Goal: Transaction & Acquisition: Purchase product/service

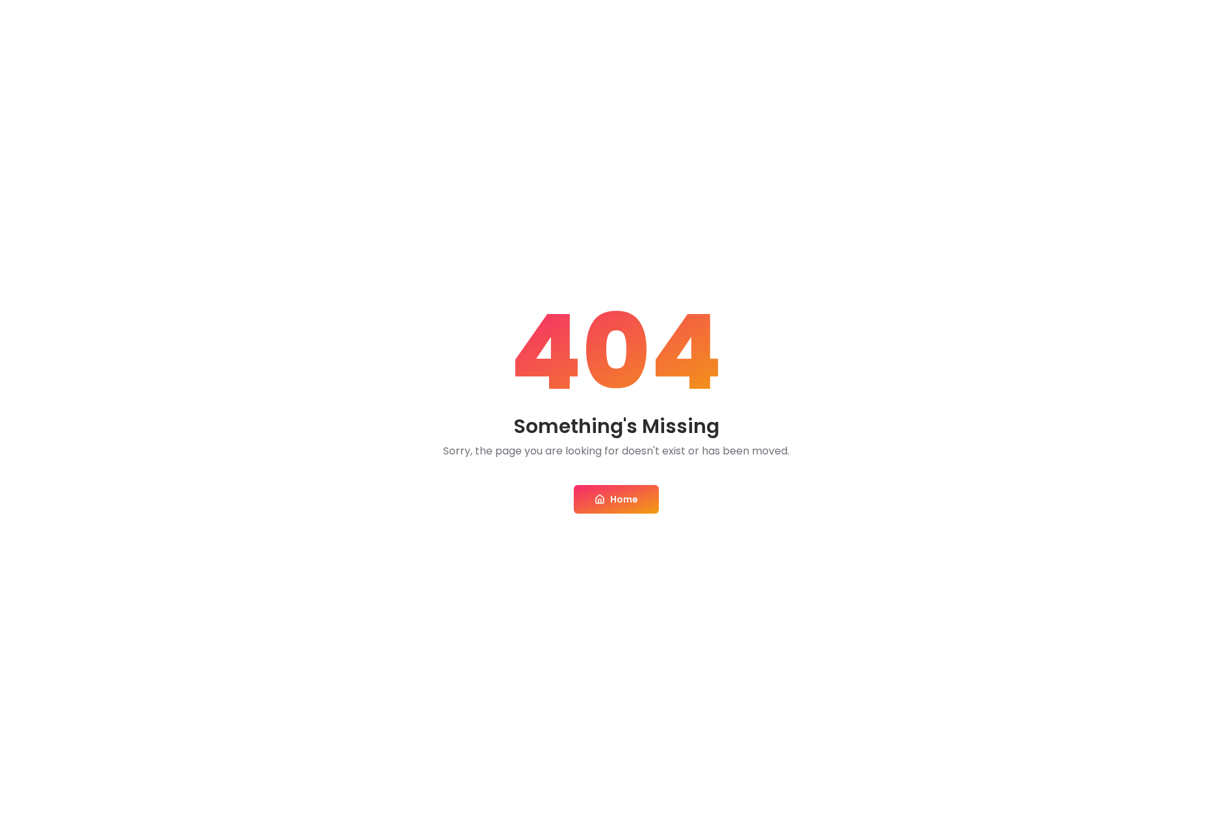
click at [614, 502] on link "Home" at bounding box center [616, 499] width 85 height 29
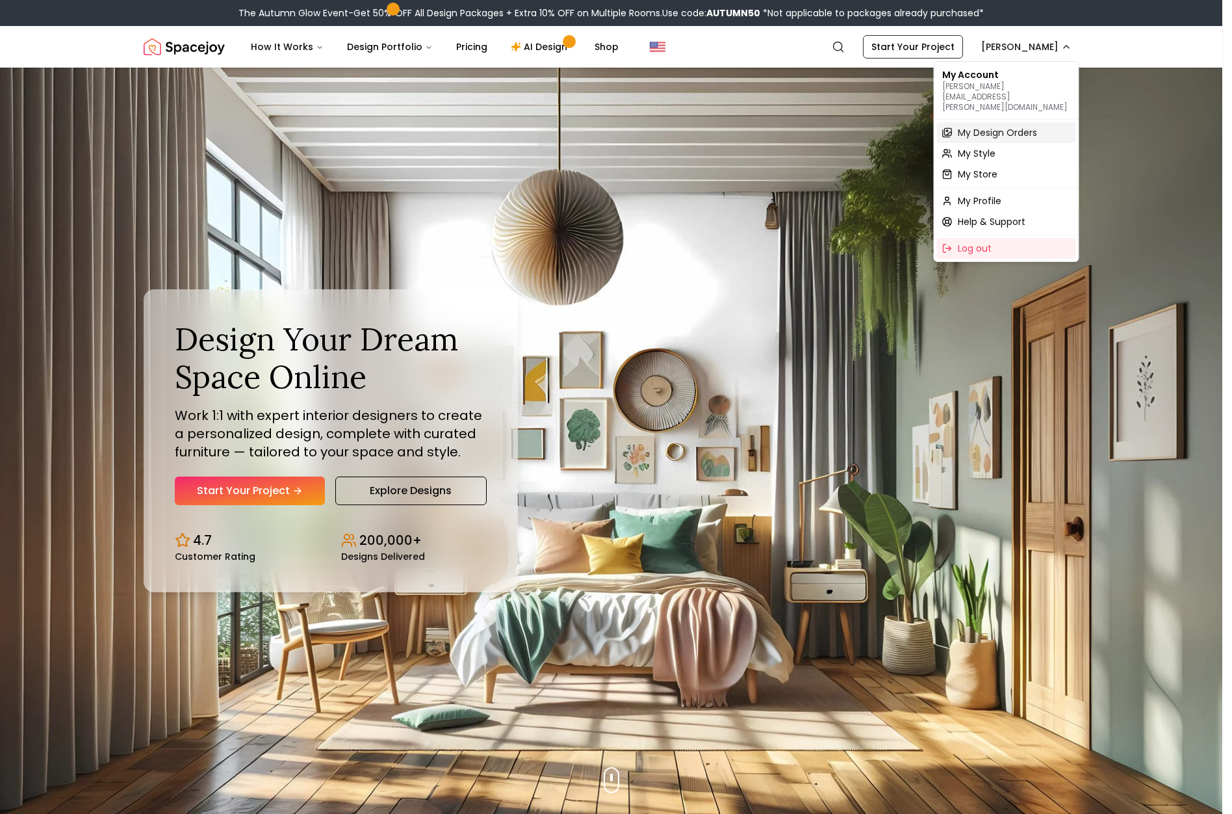
click at [1001, 126] on span "My Design Orders" at bounding box center [997, 132] width 79 height 13
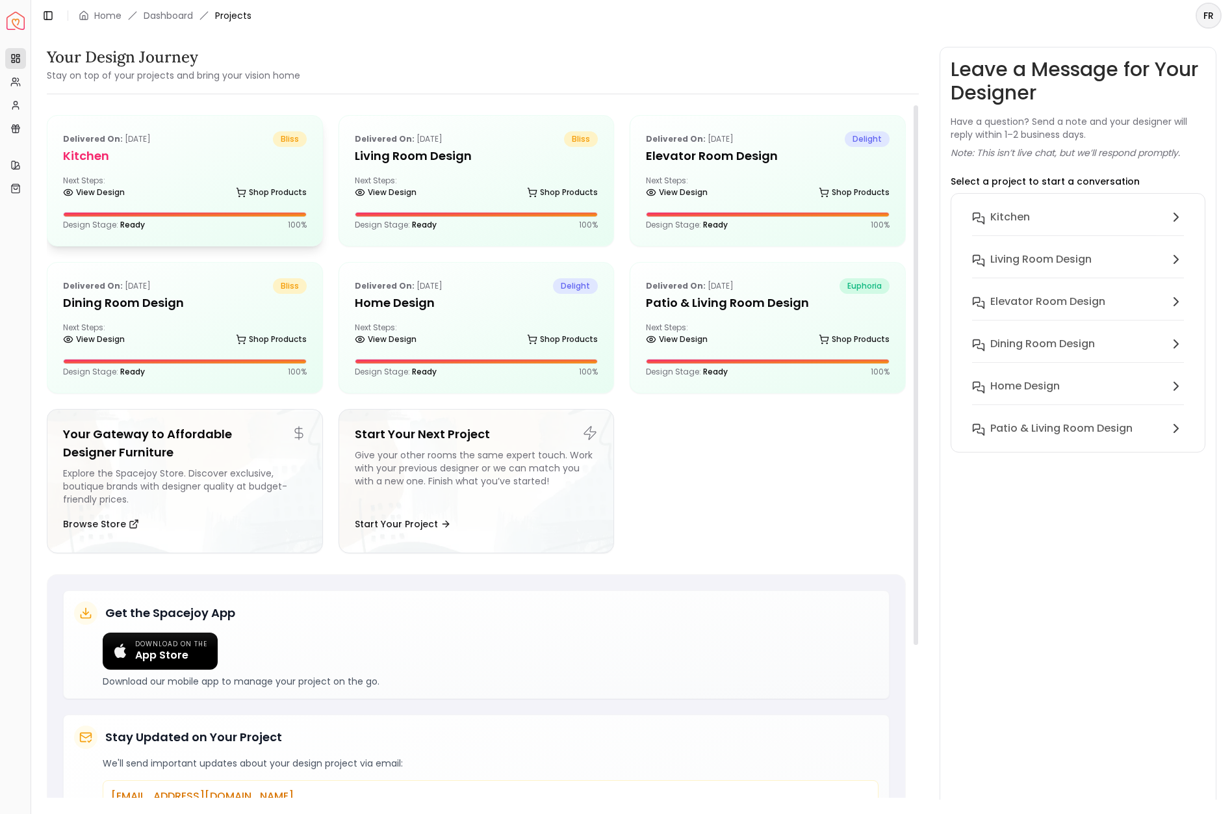
click at [95, 154] on h5 "Kitchen" at bounding box center [185, 156] width 244 height 18
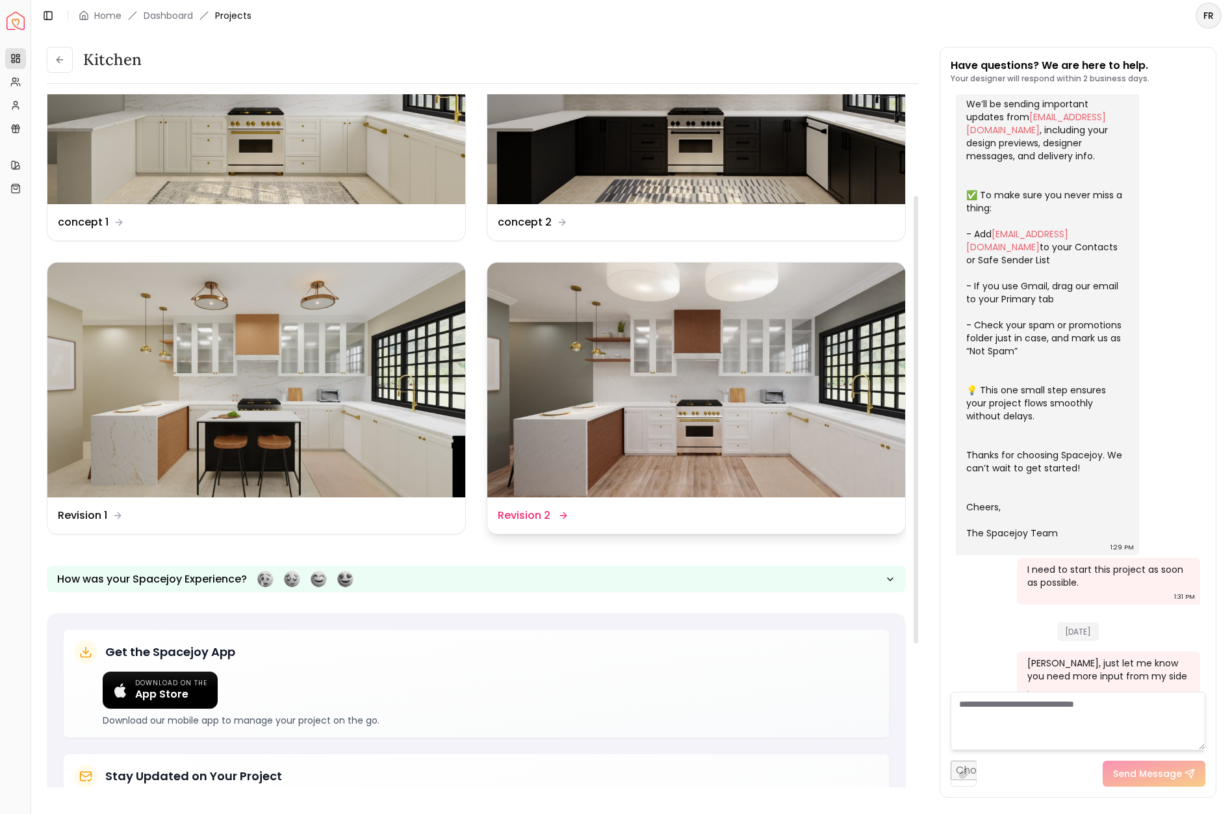
scroll to position [157, 0]
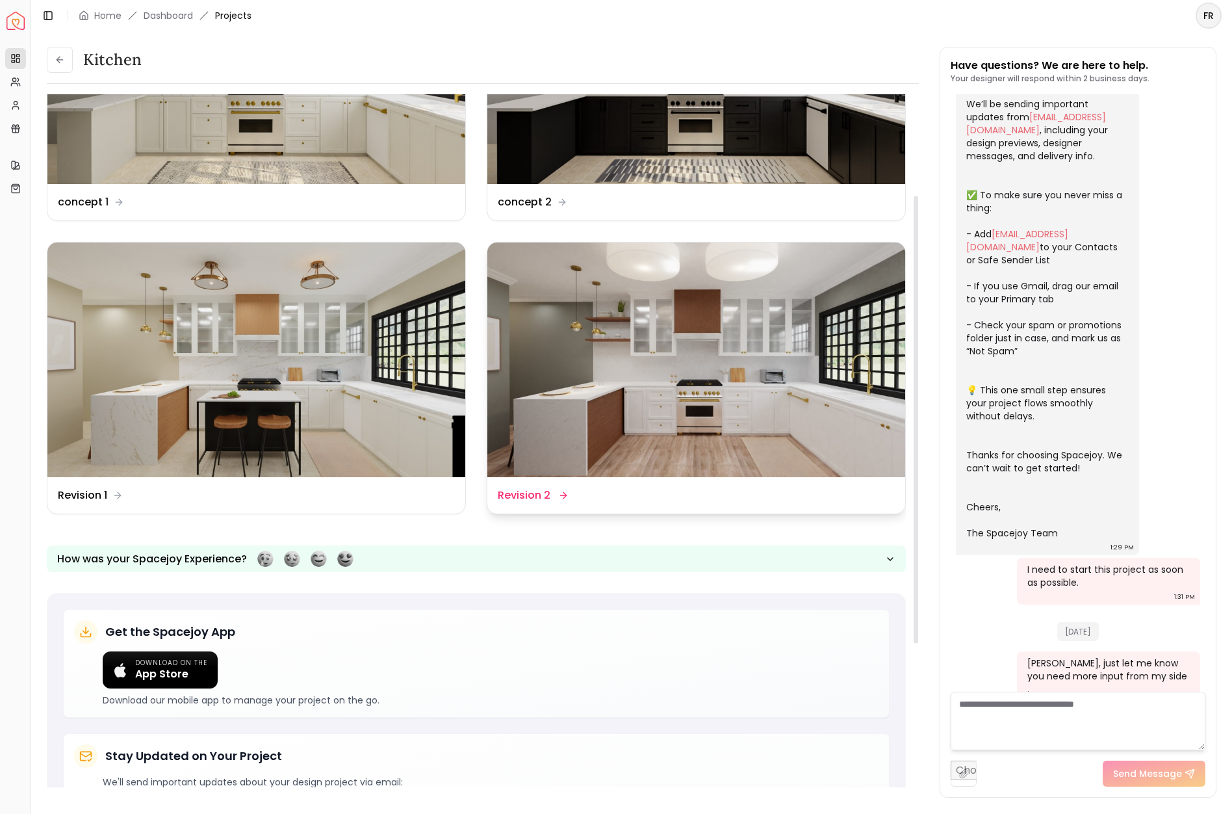
click at [709, 405] on img at bounding box center [696, 359] width 418 height 235
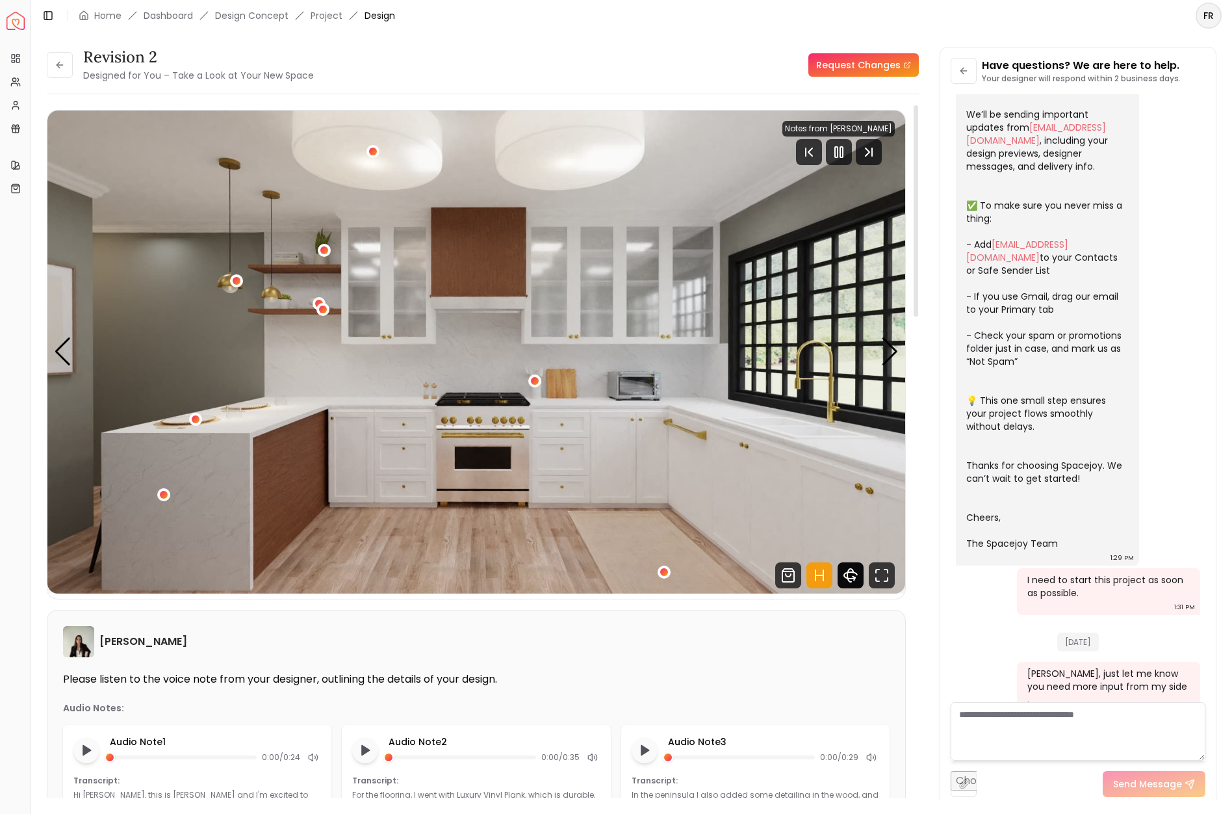
click at [852, 578] on icon "360 View" at bounding box center [851, 575] width 26 height 26
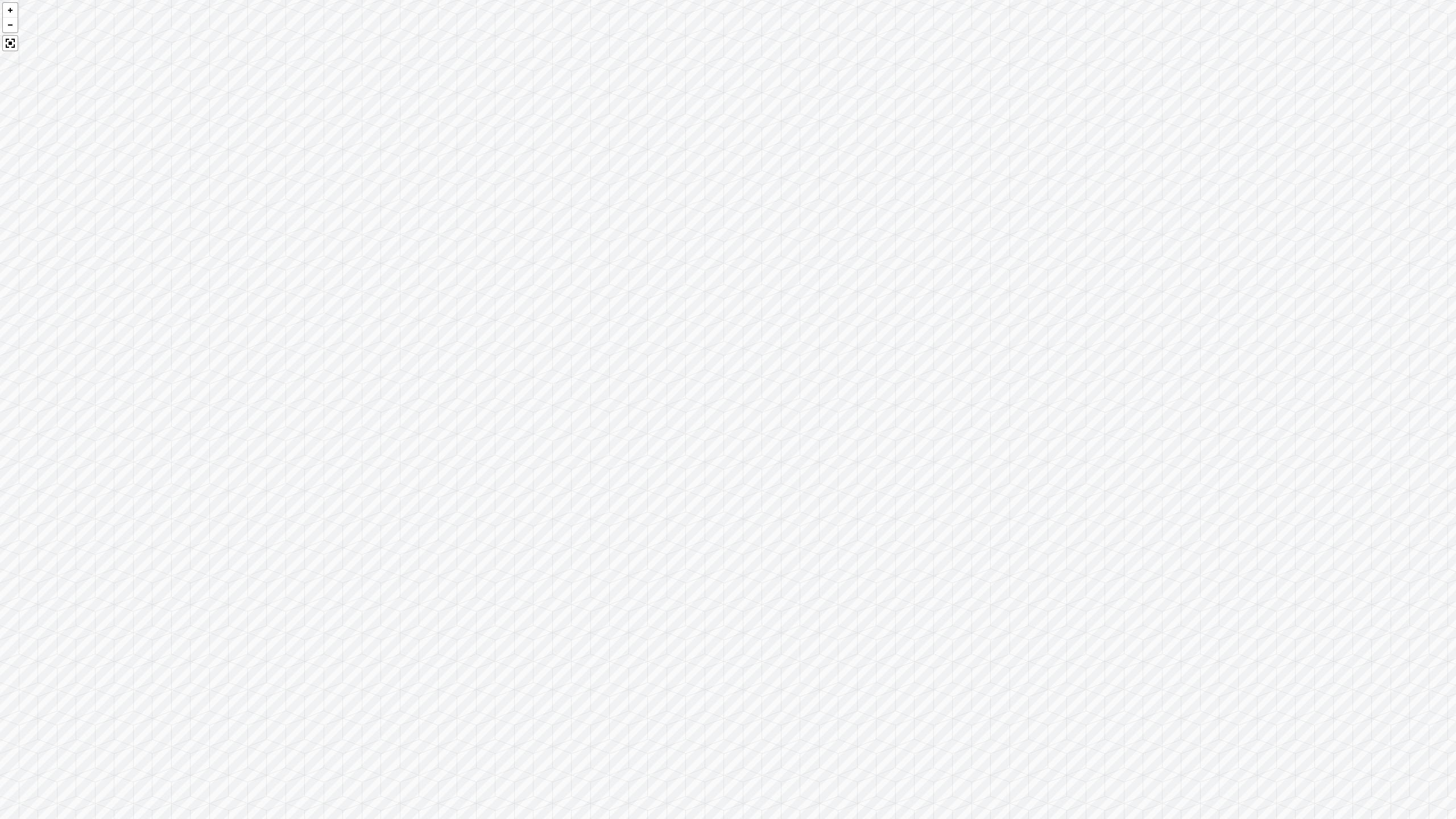
click at [1008, 711] on div at bounding box center [728, 410] width 1456 height 819
click at [913, 503] on div at bounding box center [728, 410] width 1456 height 819
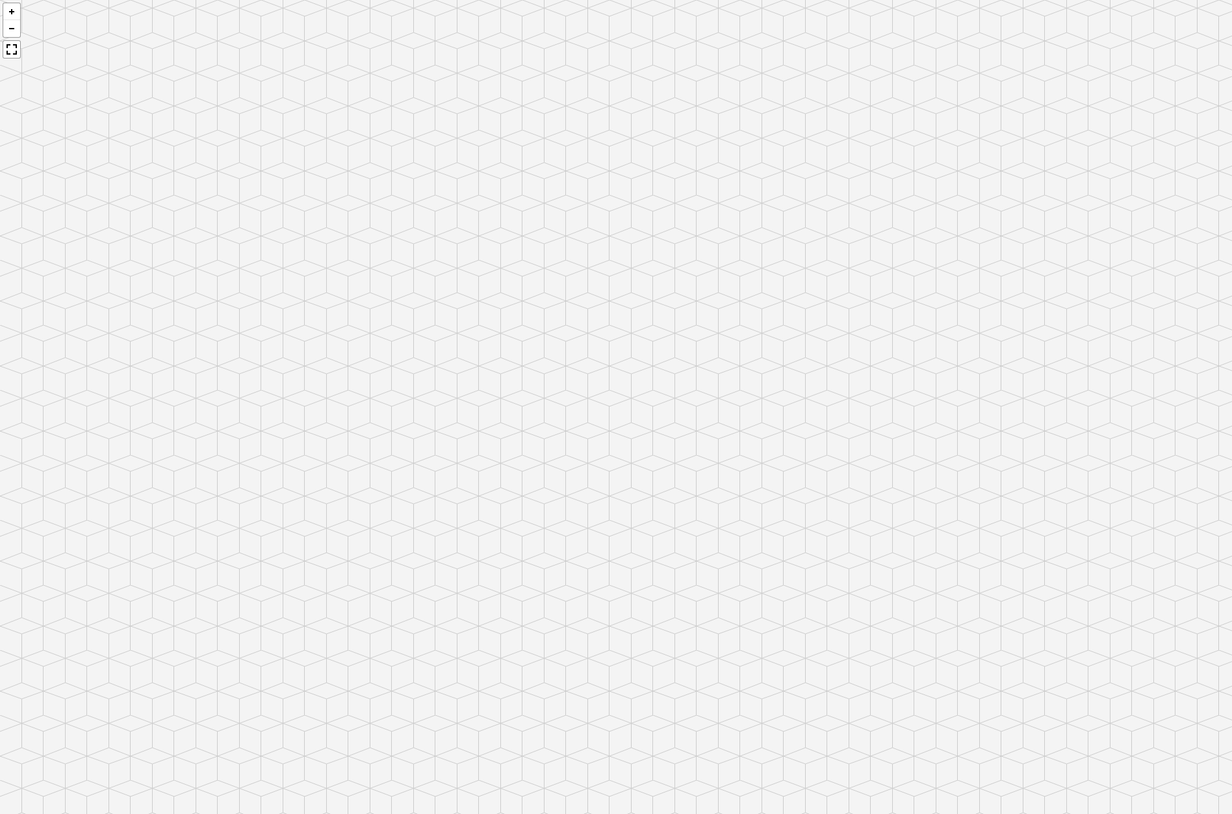
scroll to position [14, 0]
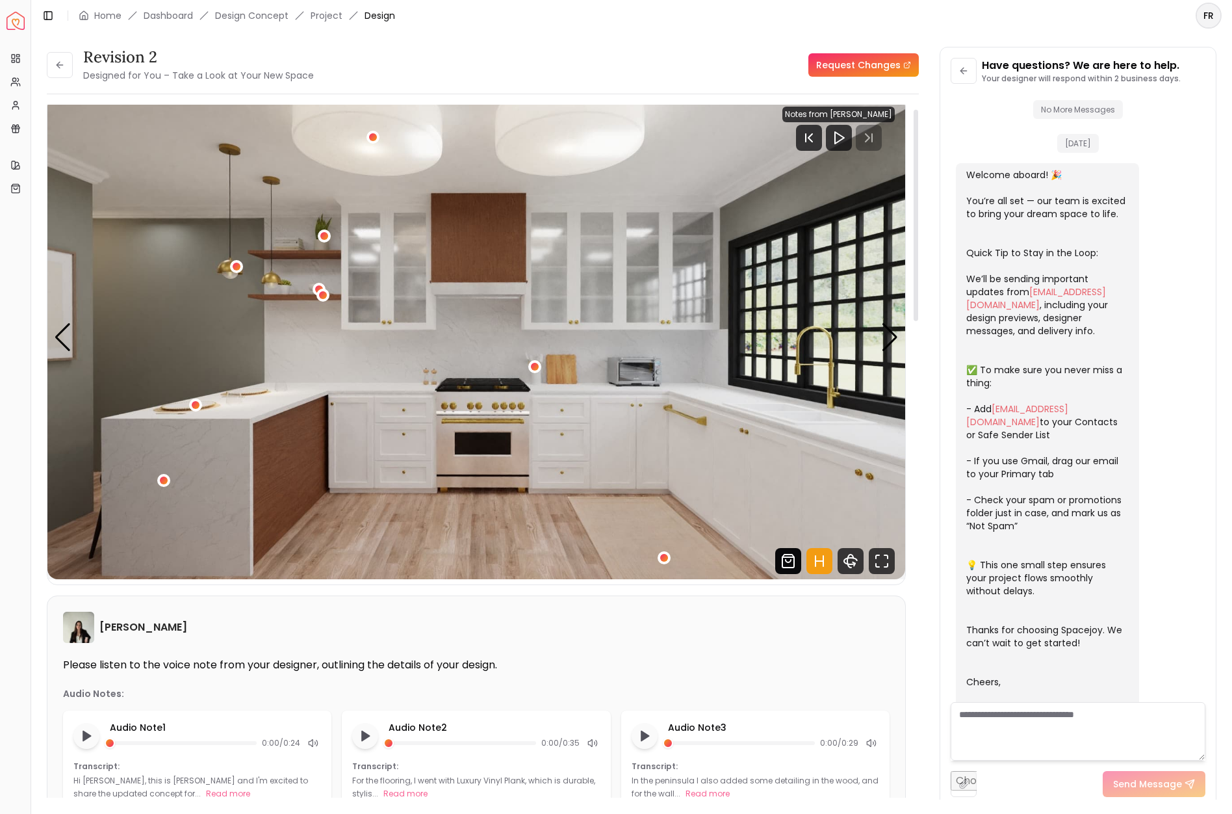
click at [787, 561] on icon "Shop Products from this design" at bounding box center [788, 561] width 5 height 3
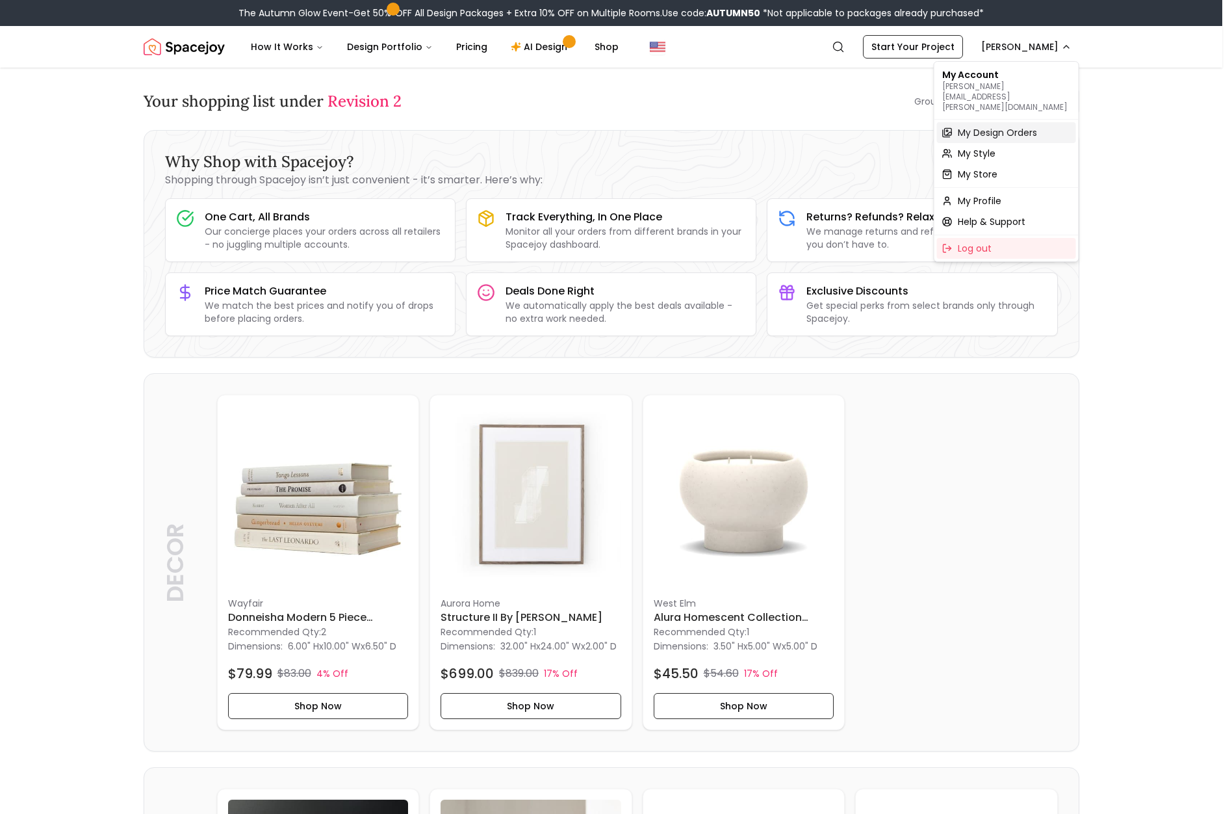
click at [1037, 122] on div "My Design Orders" at bounding box center [1006, 132] width 139 height 21
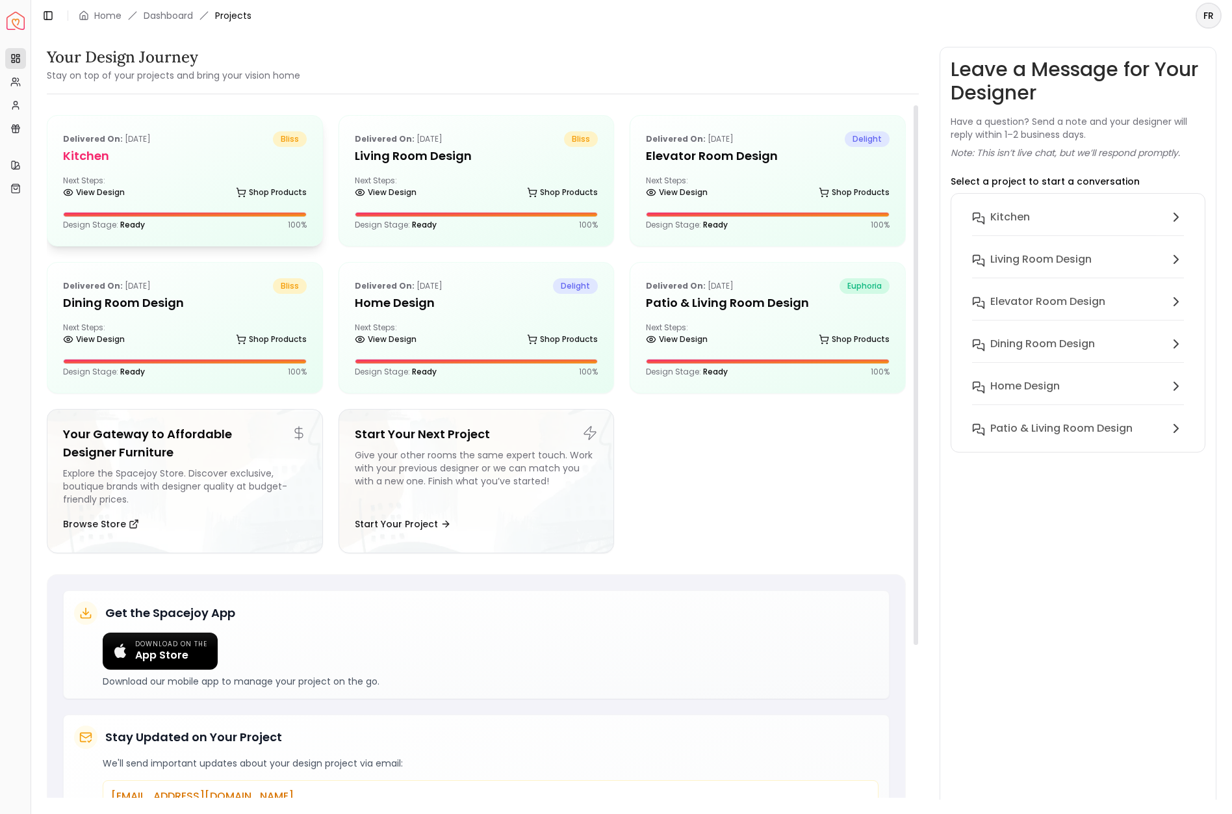
click at [74, 160] on h5 "Kitchen" at bounding box center [185, 156] width 244 height 18
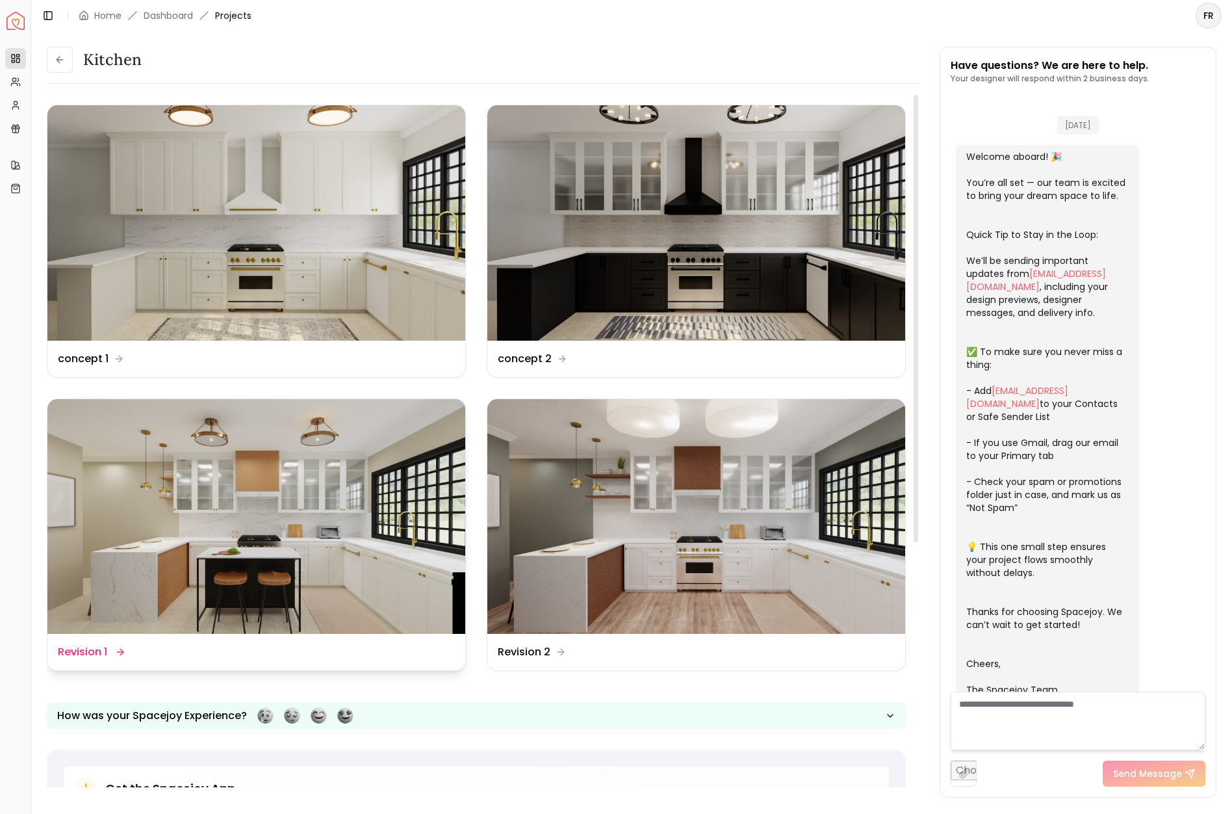
scroll to position [157, 0]
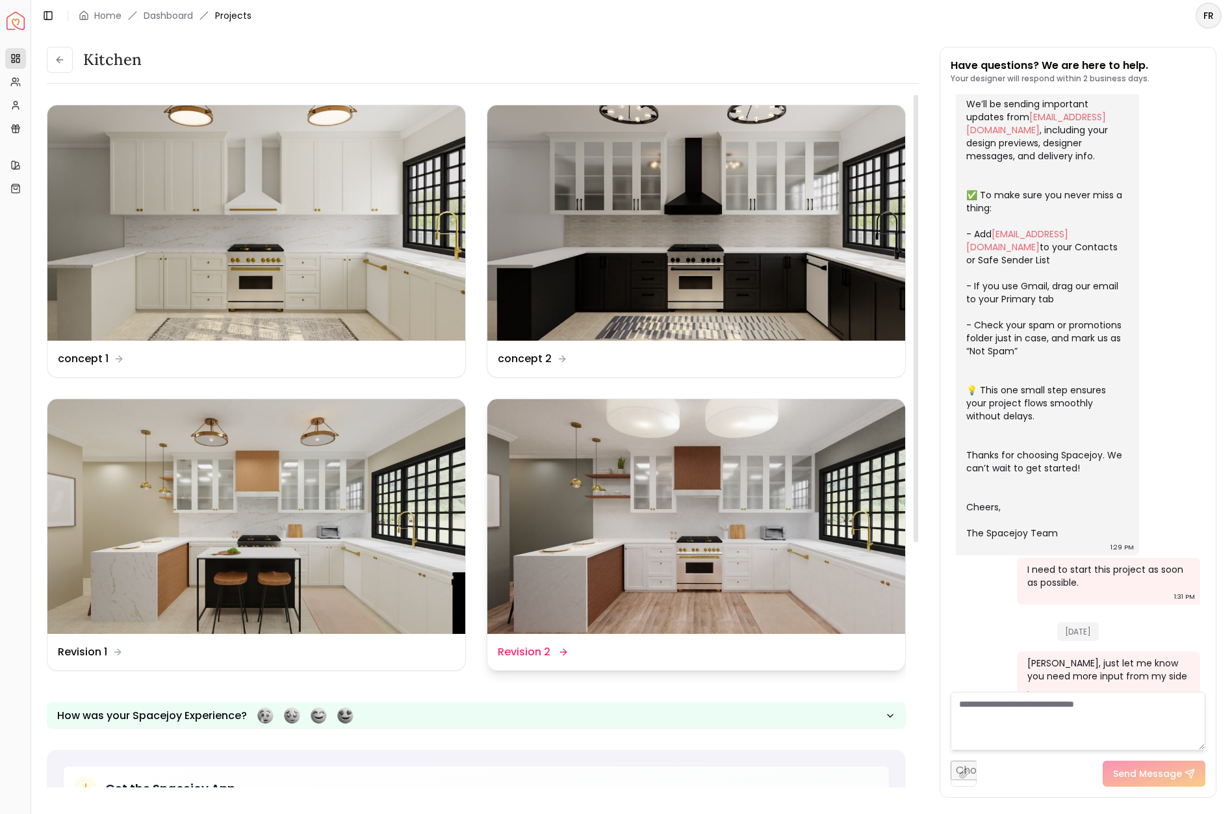
click at [782, 552] on img at bounding box center [696, 516] width 418 height 235
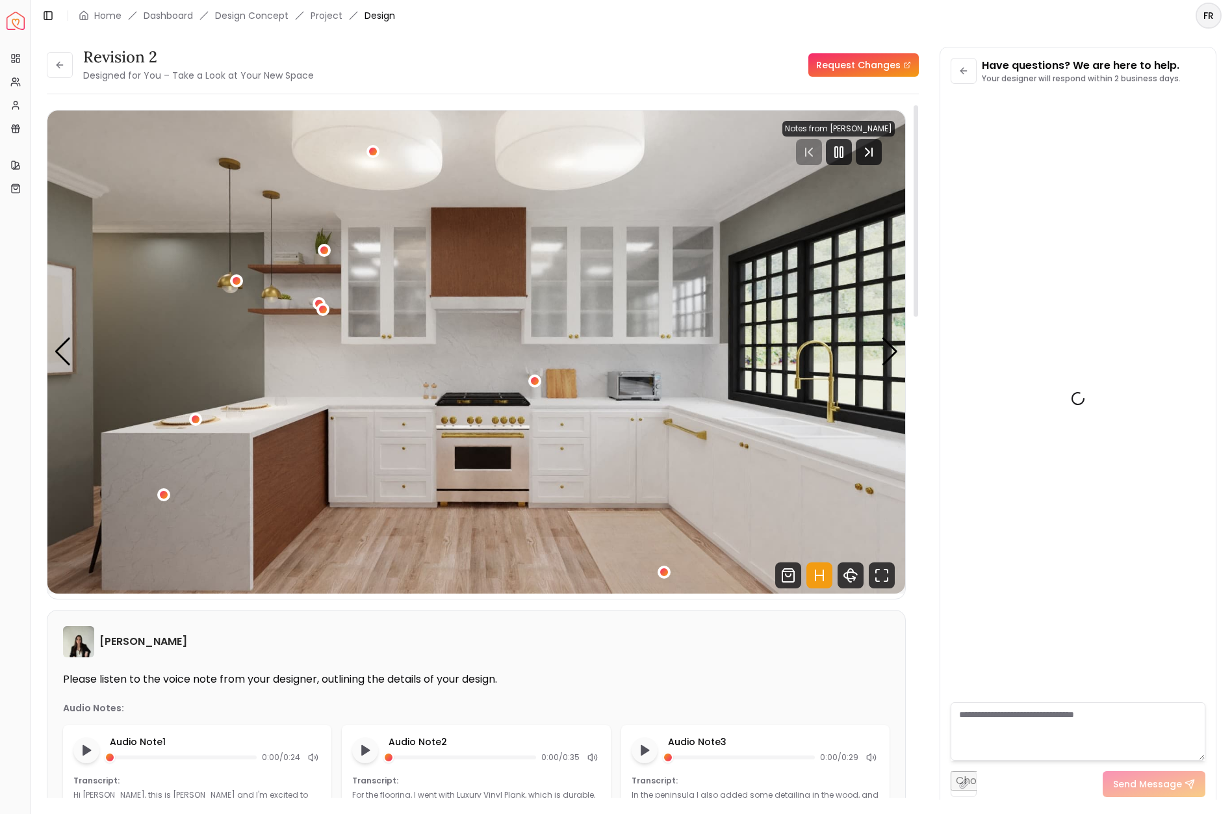
scroll to position [146, 0]
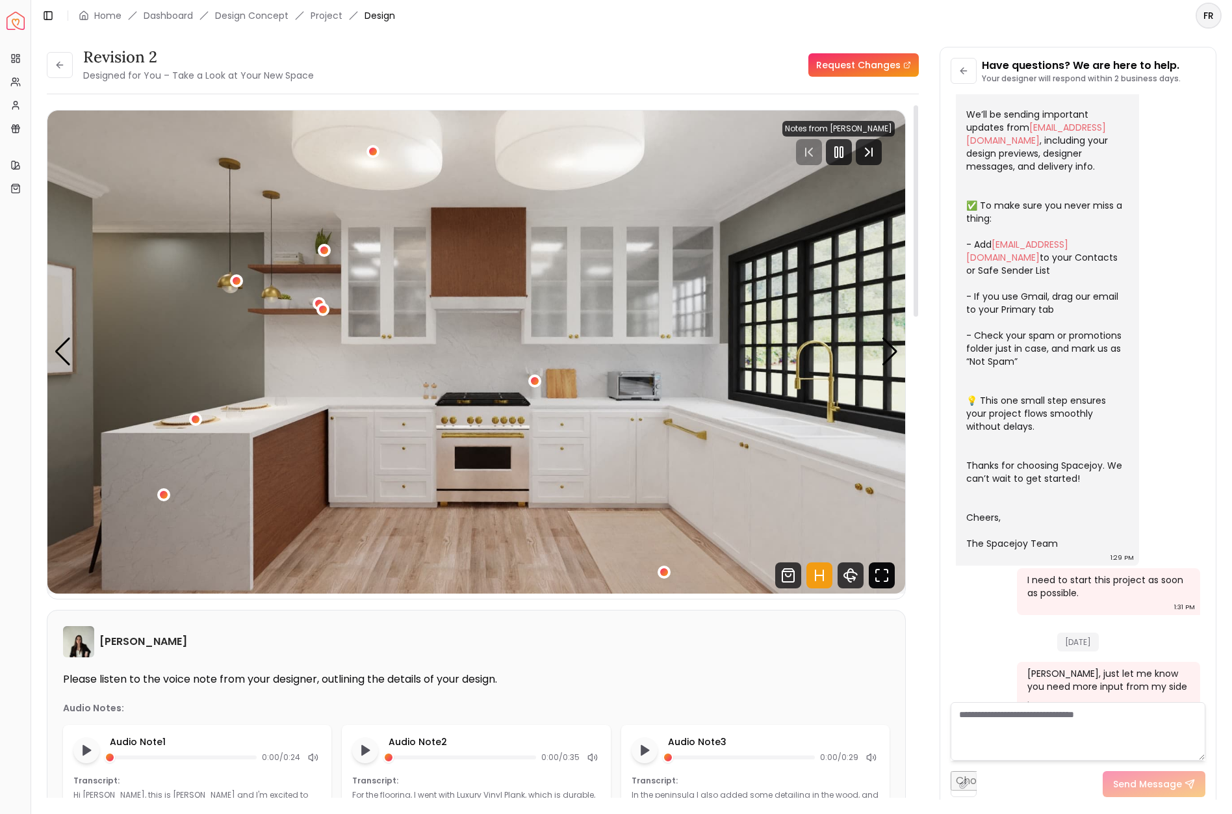
click at [886, 581] on icon "Fullscreen" at bounding box center [885, 579] width 3 height 3
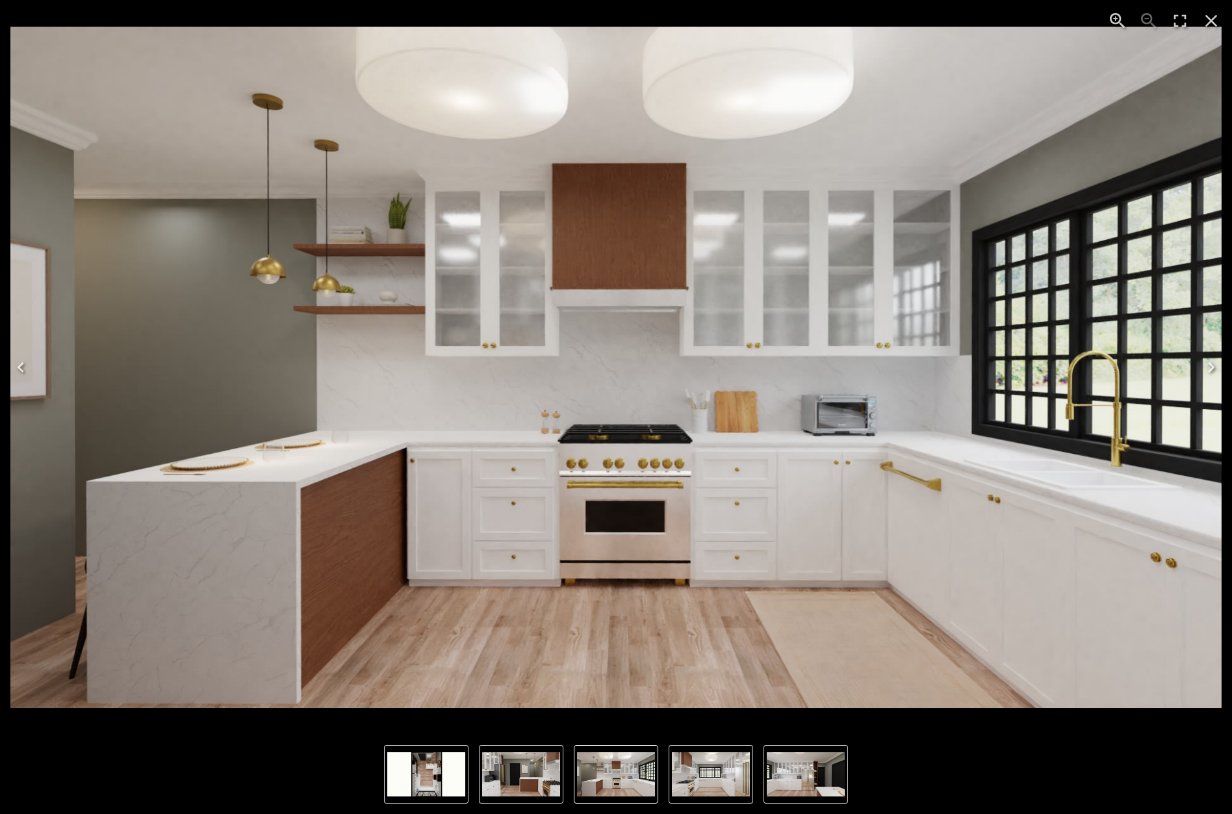
click at [424, 775] on img "5 of 6" at bounding box center [426, 774] width 78 height 44
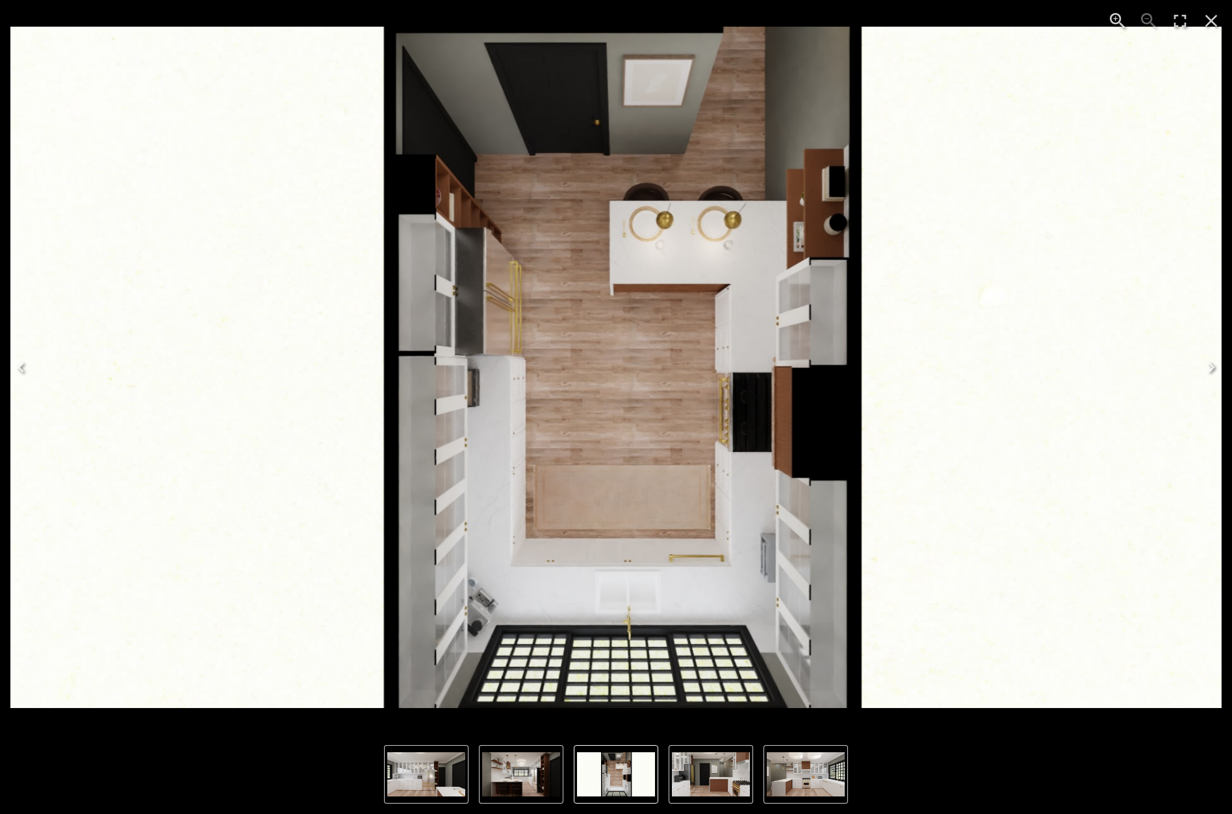
click at [526, 784] on img "4 of 6" at bounding box center [521, 774] width 78 height 44
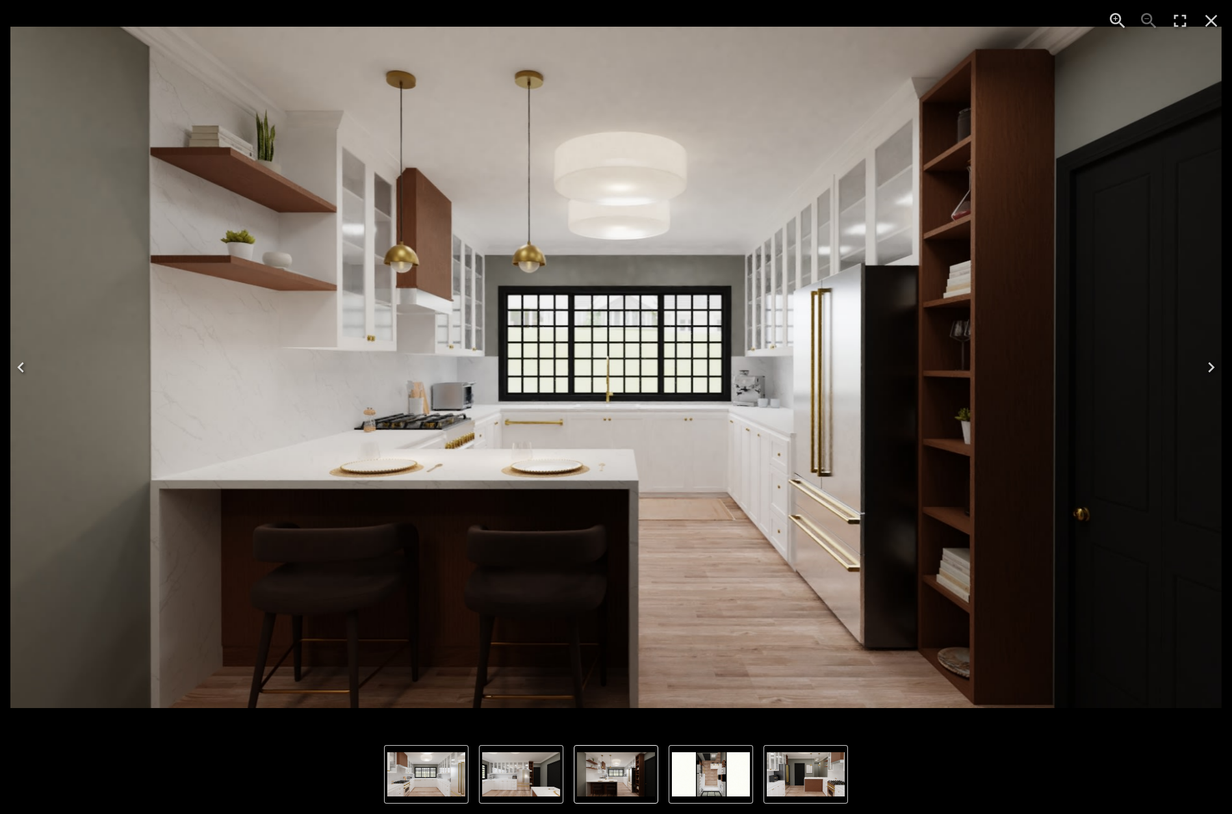
click at [419, 307] on img "4 of 6" at bounding box center [615, 368] width 1211 height 682
click at [544, 794] on img "3 of 6" at bounding box center [521, 774] width 78 height 44
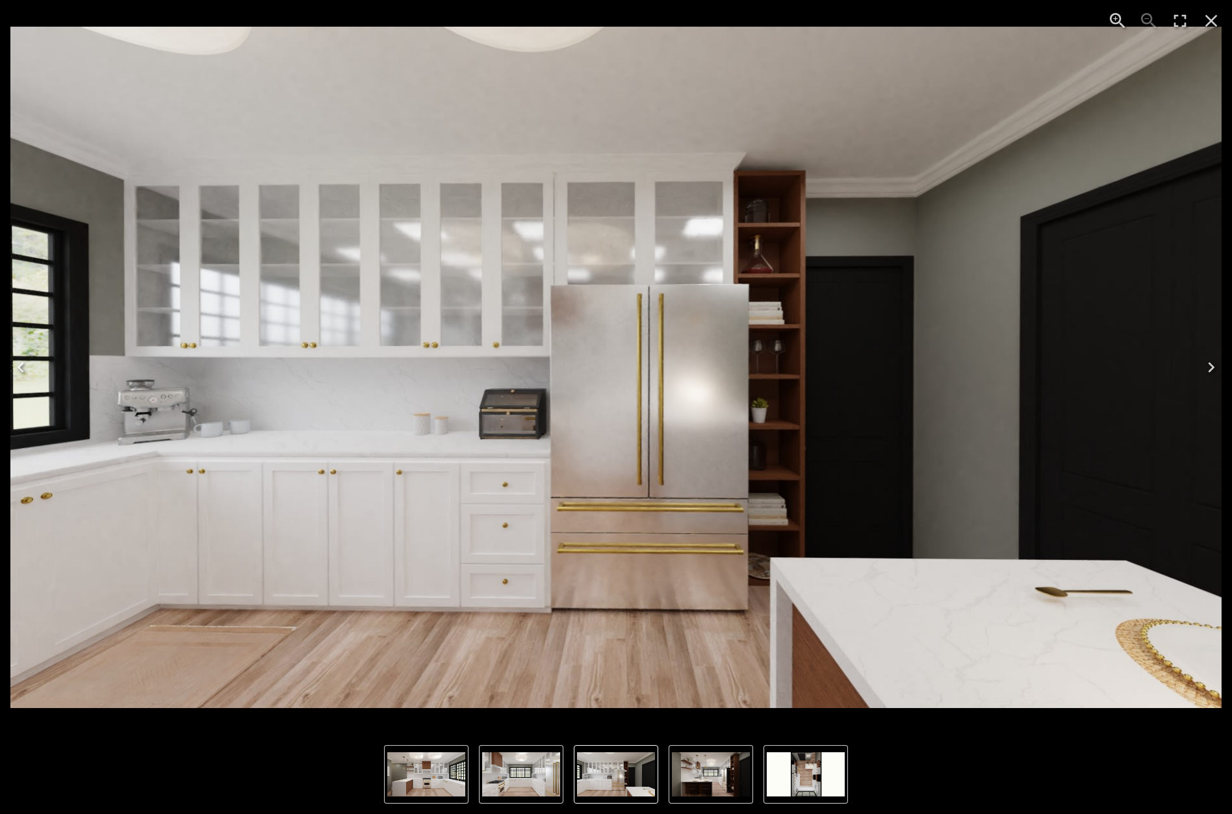
click at [613, 784] on img "3 of 6" at bounding box center [616, 774] width 78 height 44
click at [586, 684] on img "3 of 6" at bounding box center [615, 368] width 1211 height 682
click at [714, 782] on img "4 of 6" at bounding box center [711, 774] width 78 height 44
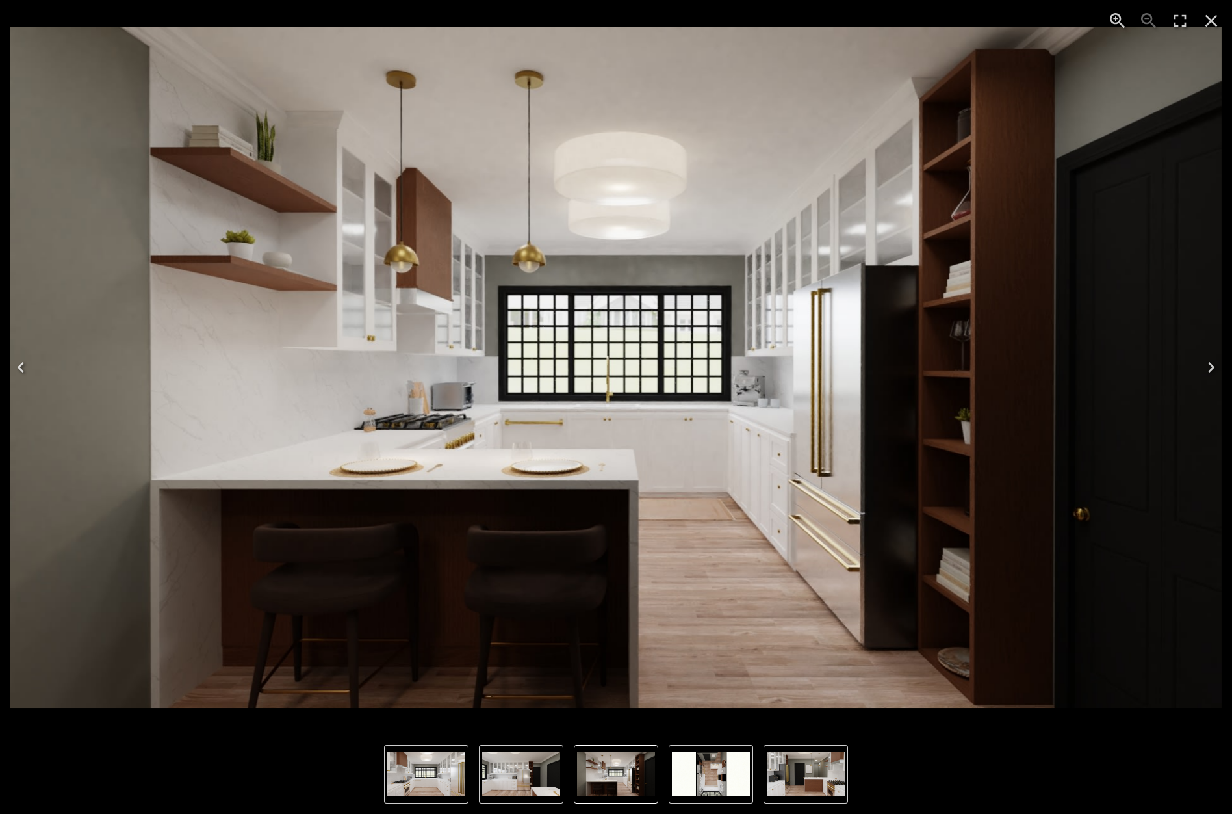
click at [809, 785] on img "6 of 6" at bounding box center [806, 774] width 78 height 44
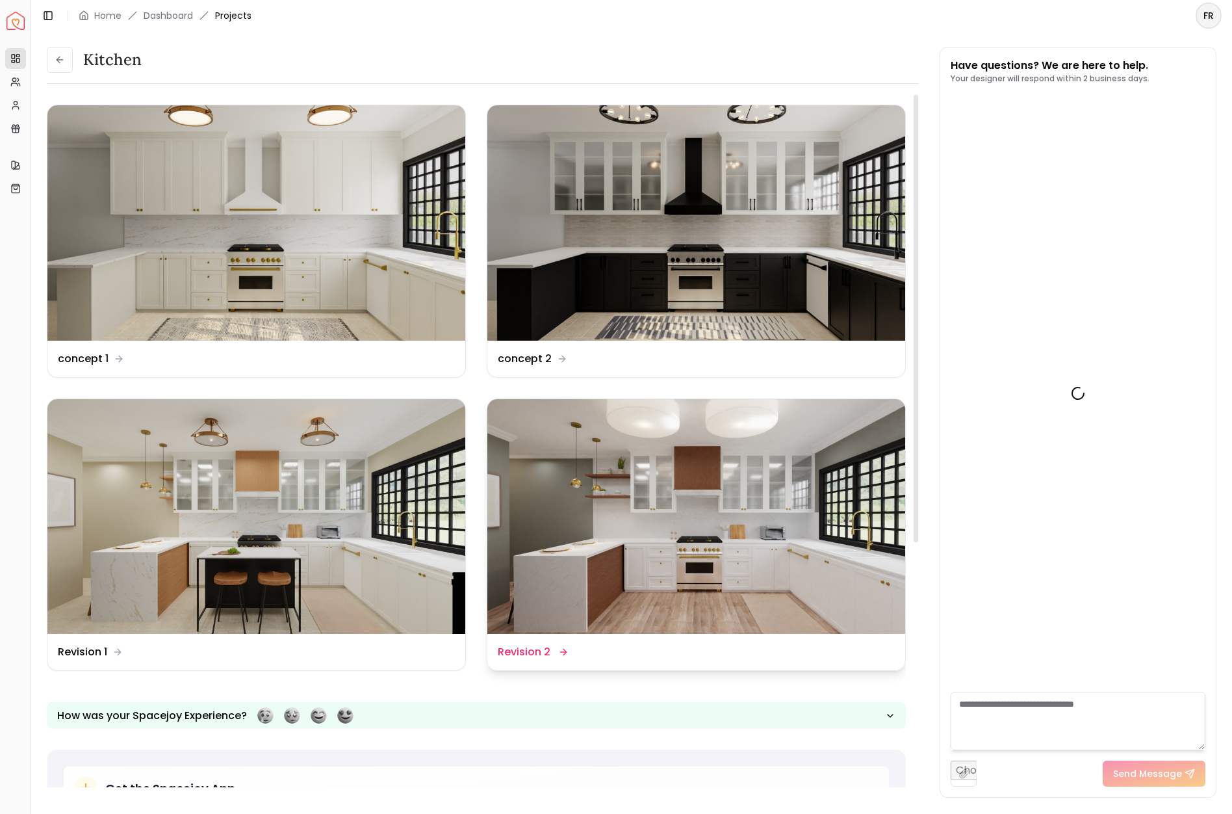
scroll to position [157, 0]
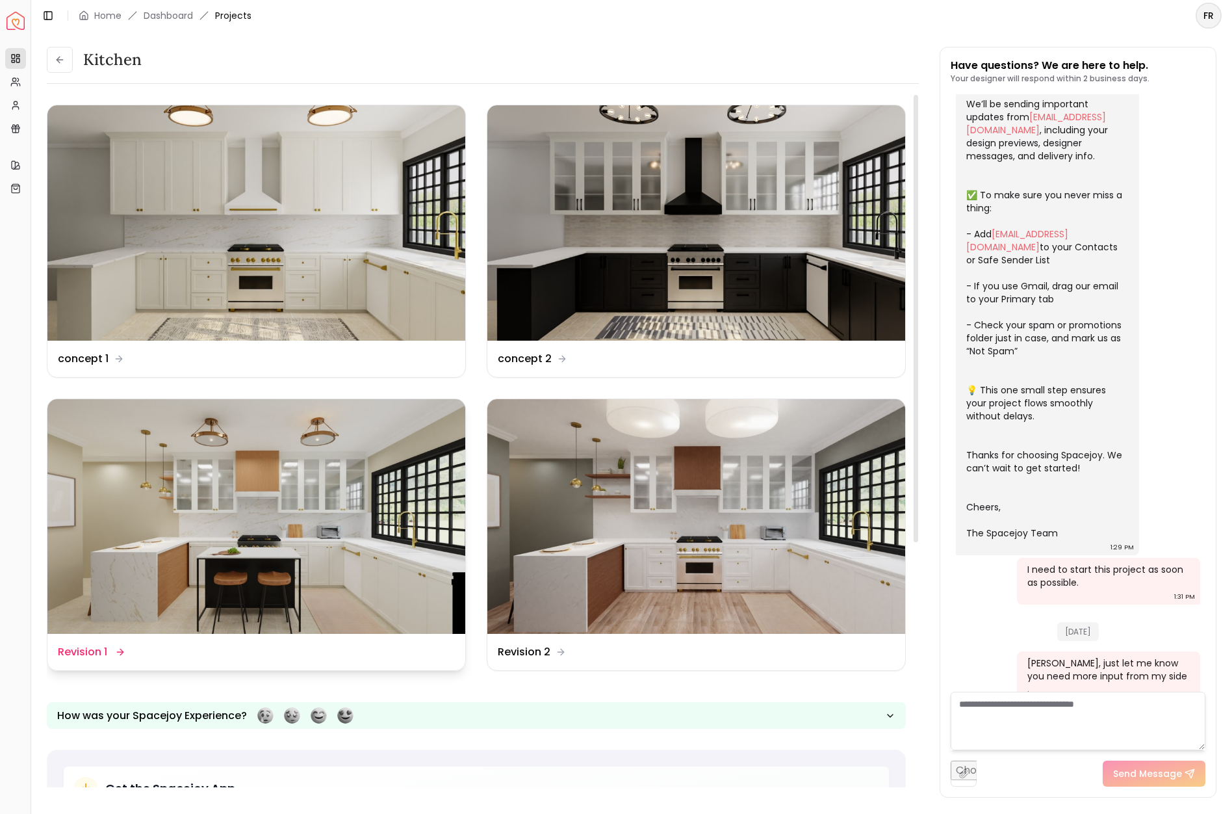
click at [315, 510] on img at bounding box center [256, 516] width 418 height 235
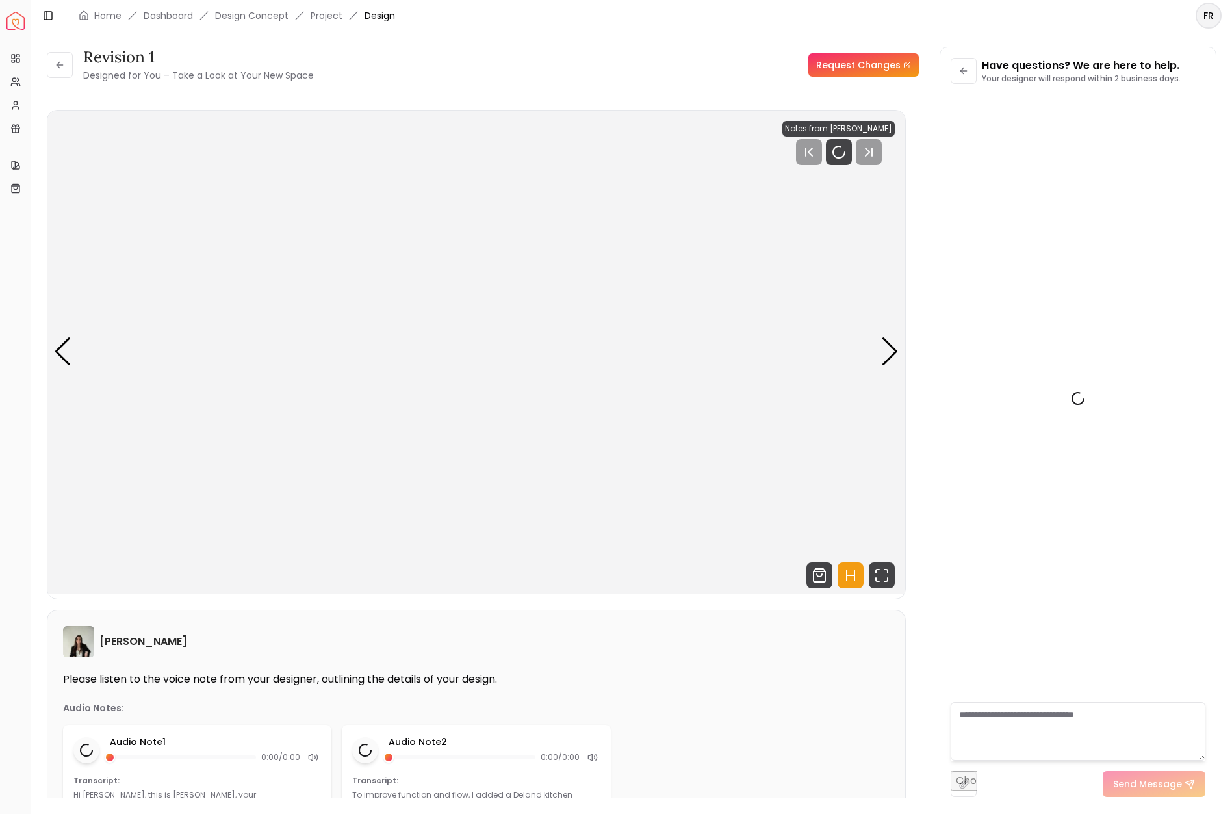
scroll to position [146, 0]
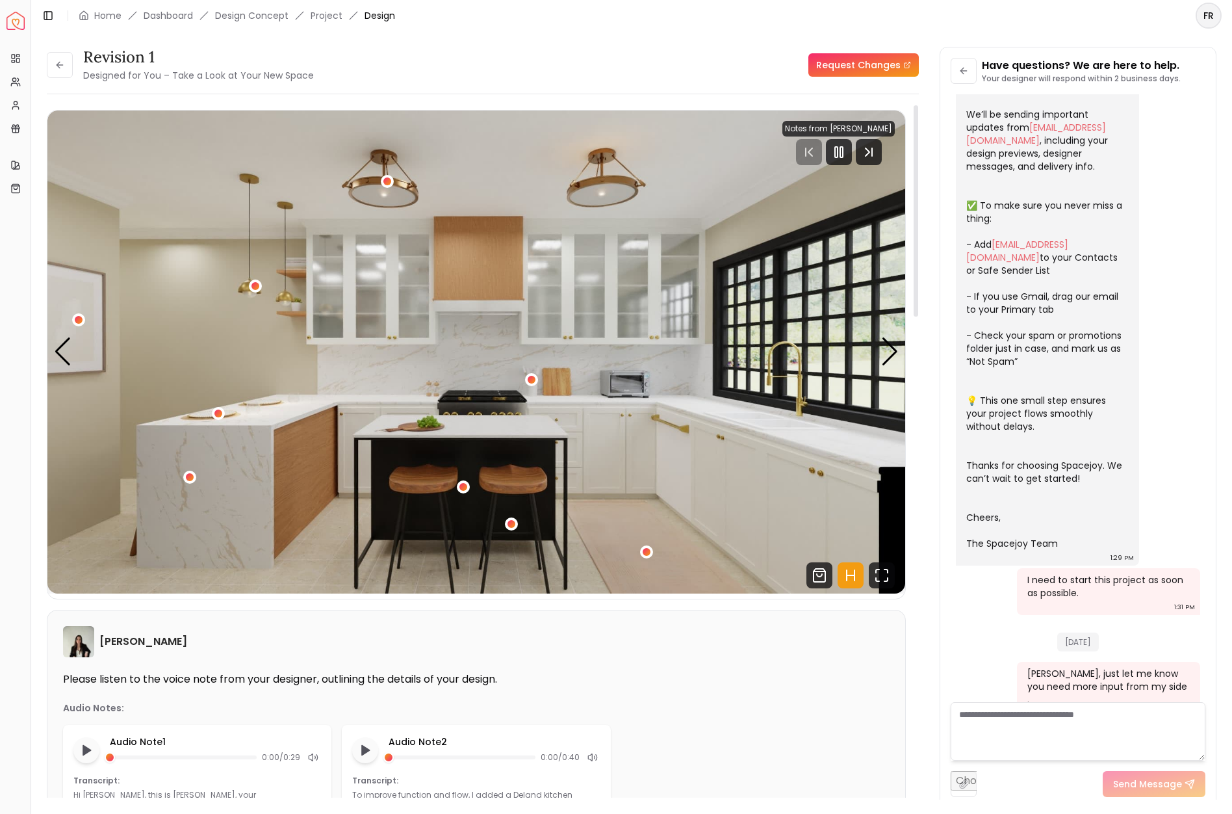
click at [261, 290] on button "1 / 6" at bounding box center [255, 285] width 13 height 13
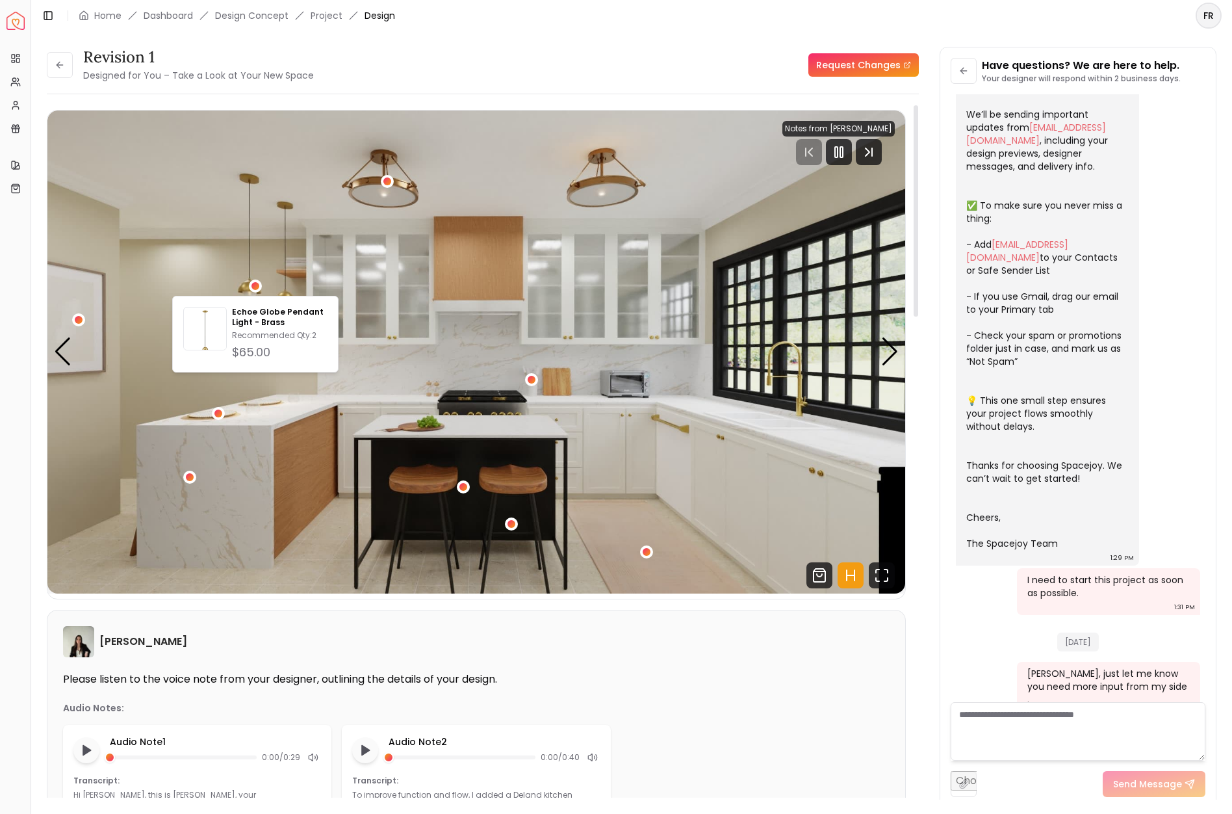
click at [843, 665] on div "[PERSON_NAME] Please listen to the voice note from your designer, outlining the…" at bounding box center [476, 725] width 858 height 230
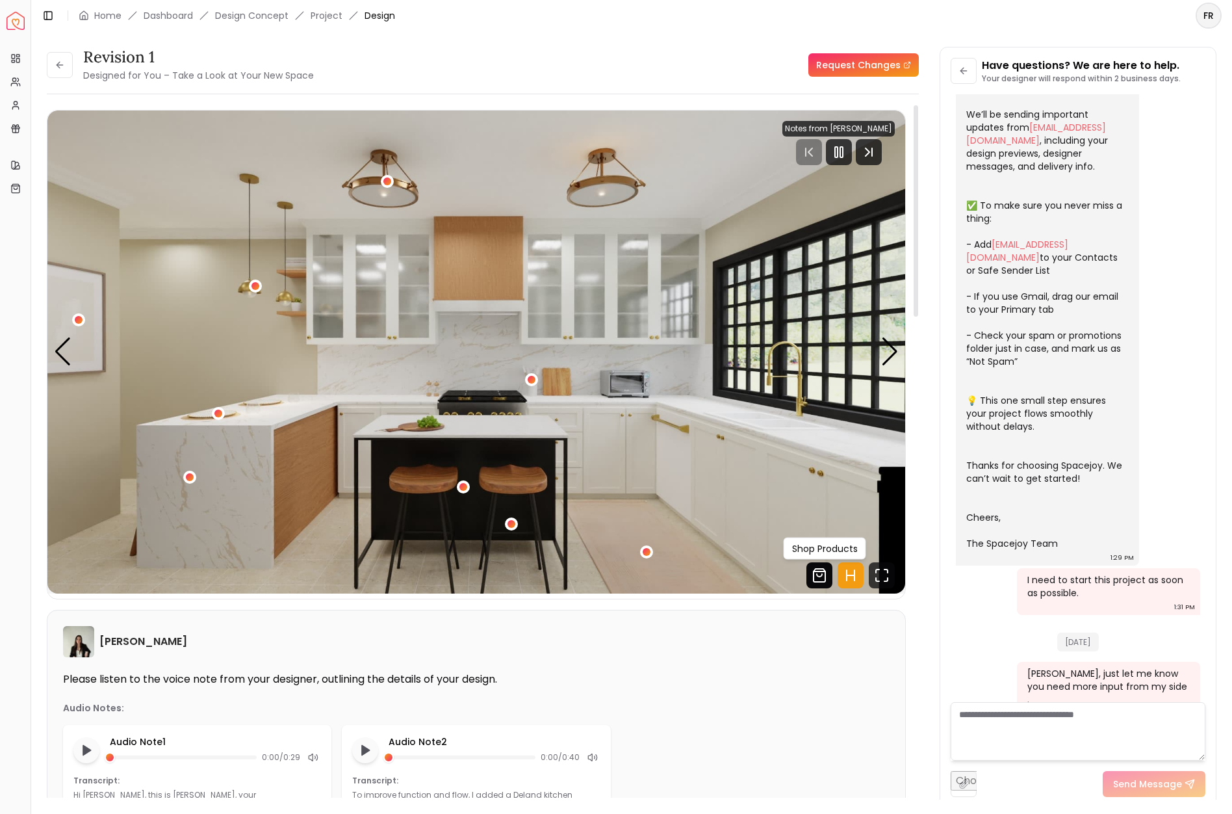
click at [817, 581] on icon "Shop Products from this design" at bounding box center [820, 575] width 12 height 13
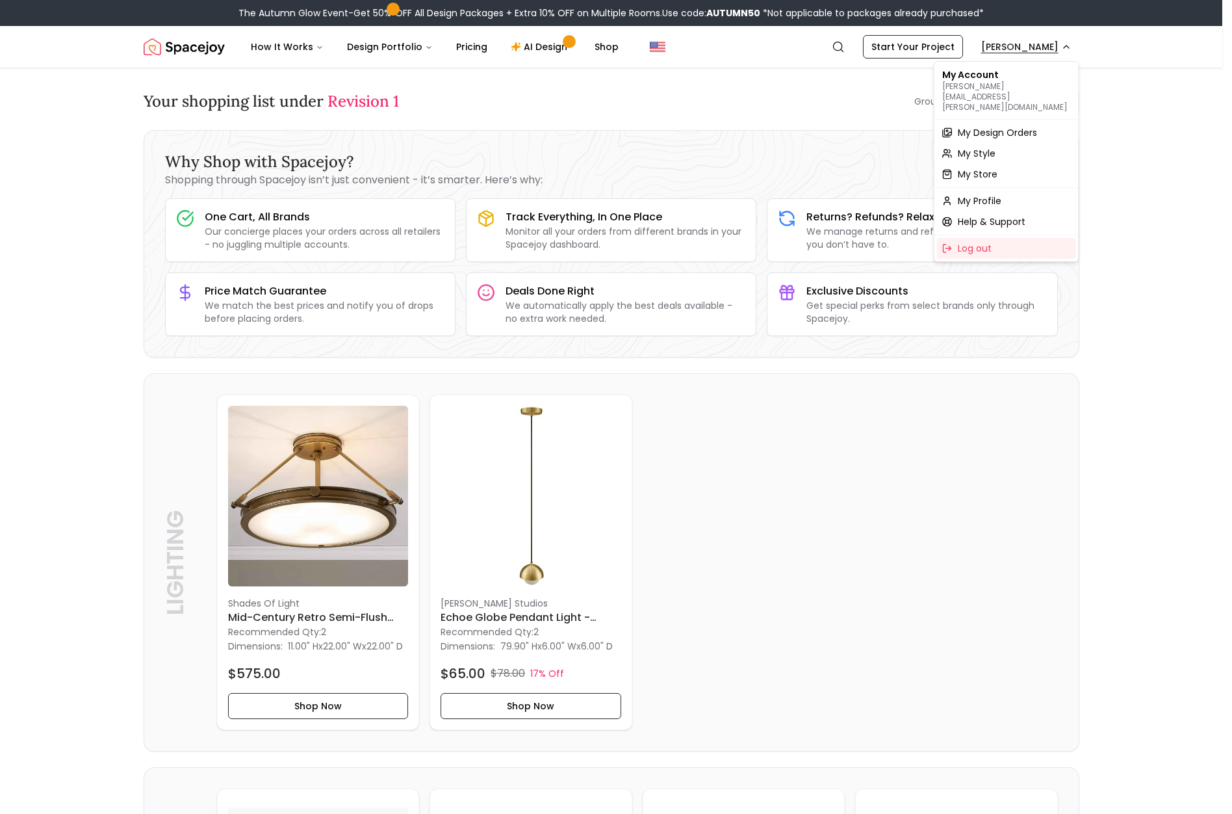
click at [985, 126] on span "My Design Orders" at bounding box center [997, 132] width 79 height 13
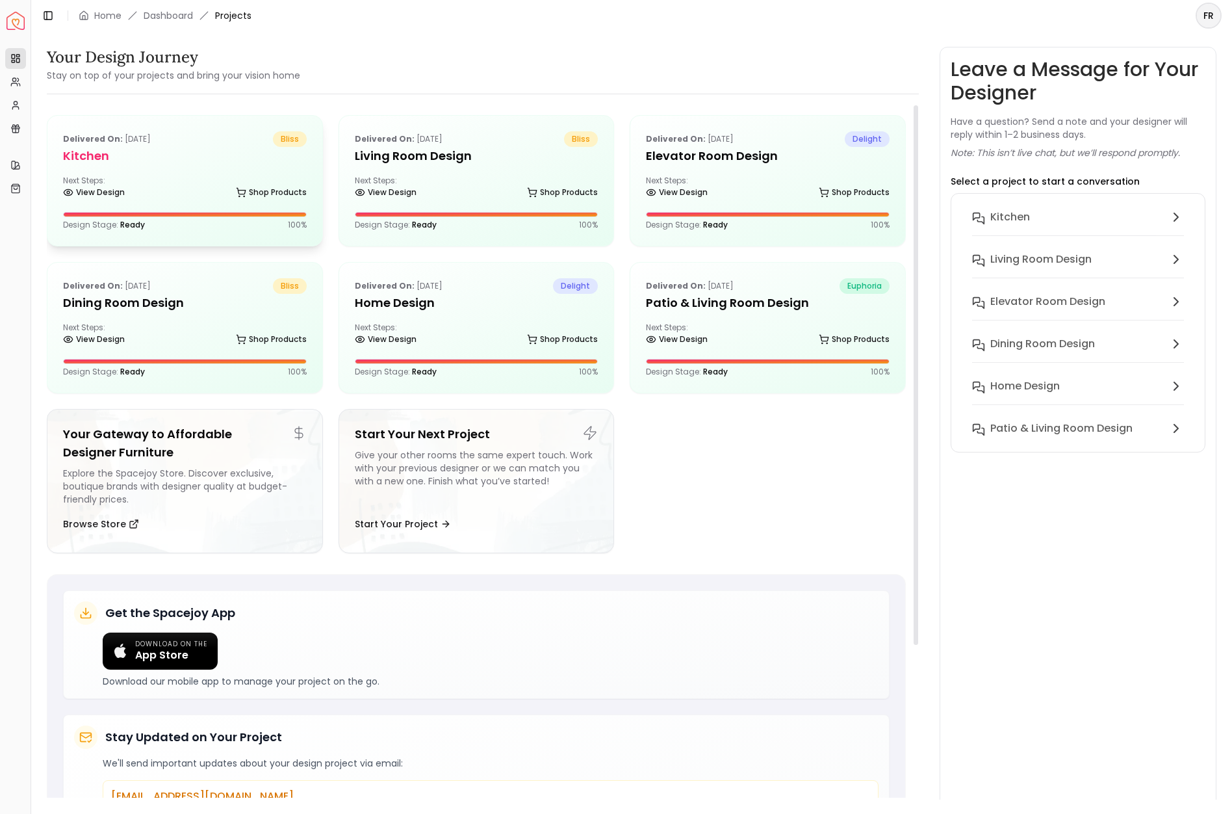
click at [102, 159] on h5 "Kitchen" at bounding box center [185, 156] width 244 height 18
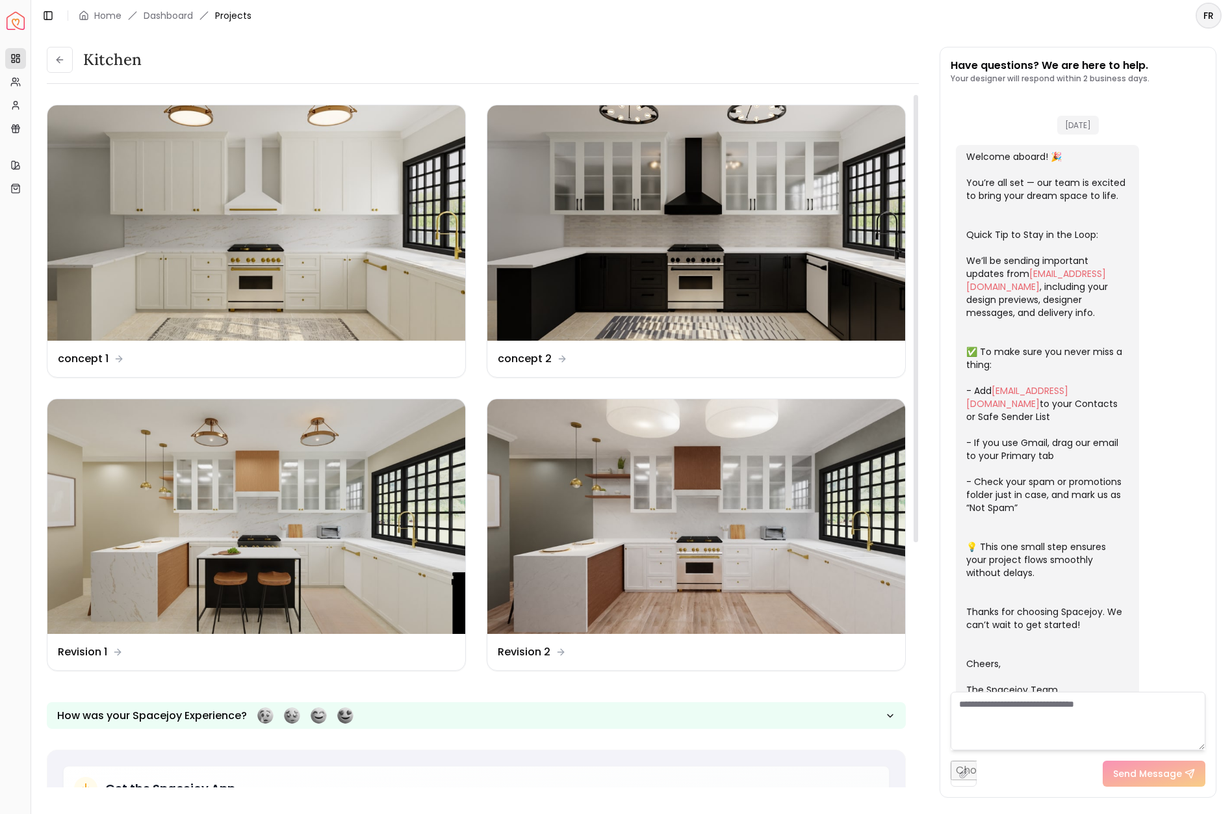
scroll to position [157, 0]
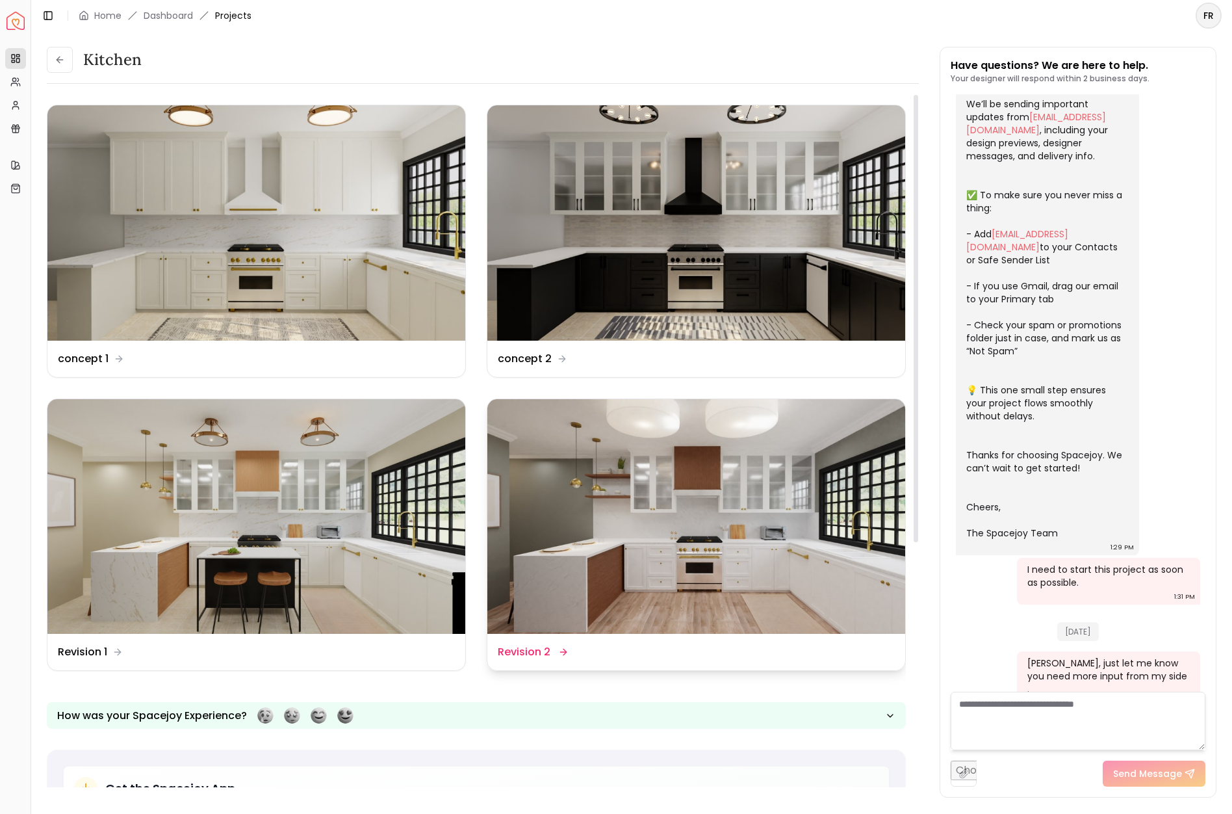
click at [677, 509] on img at bounding box center [696, 516] width 418 height 235
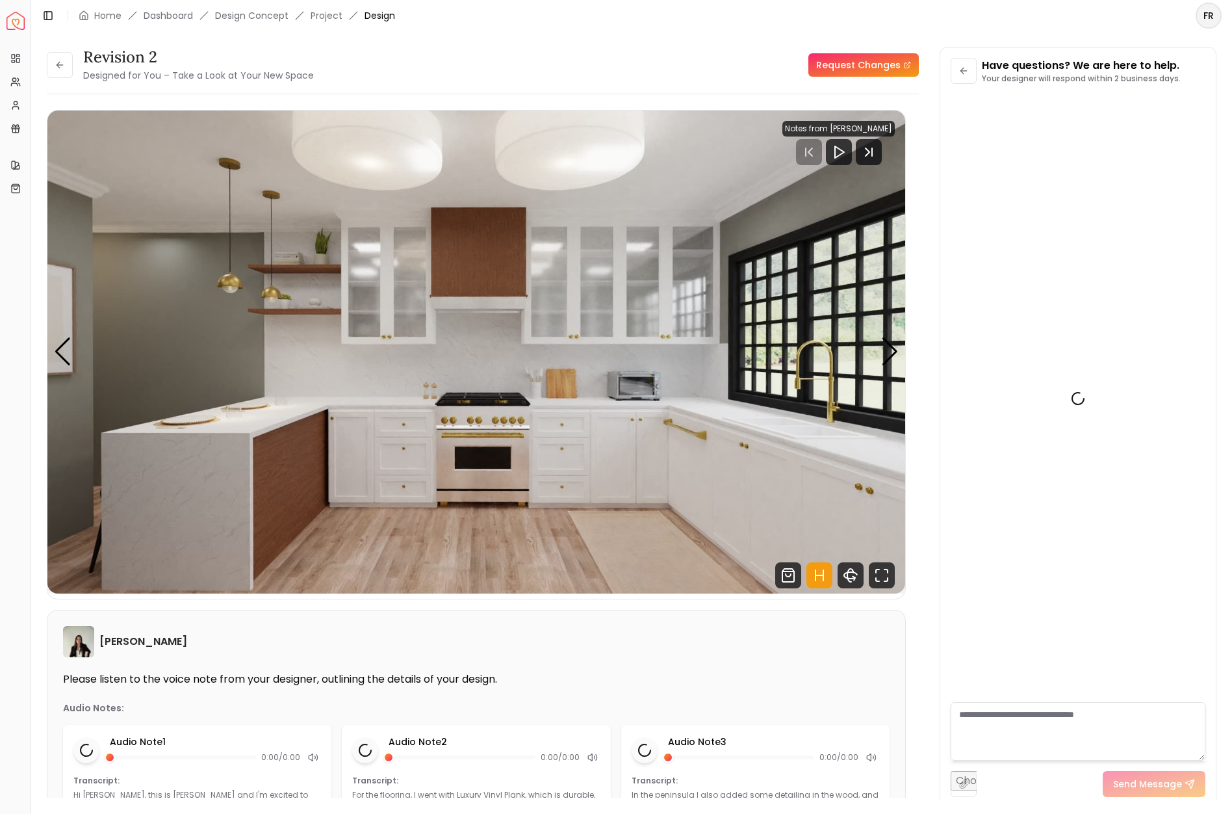
scroll to position [146, 0]
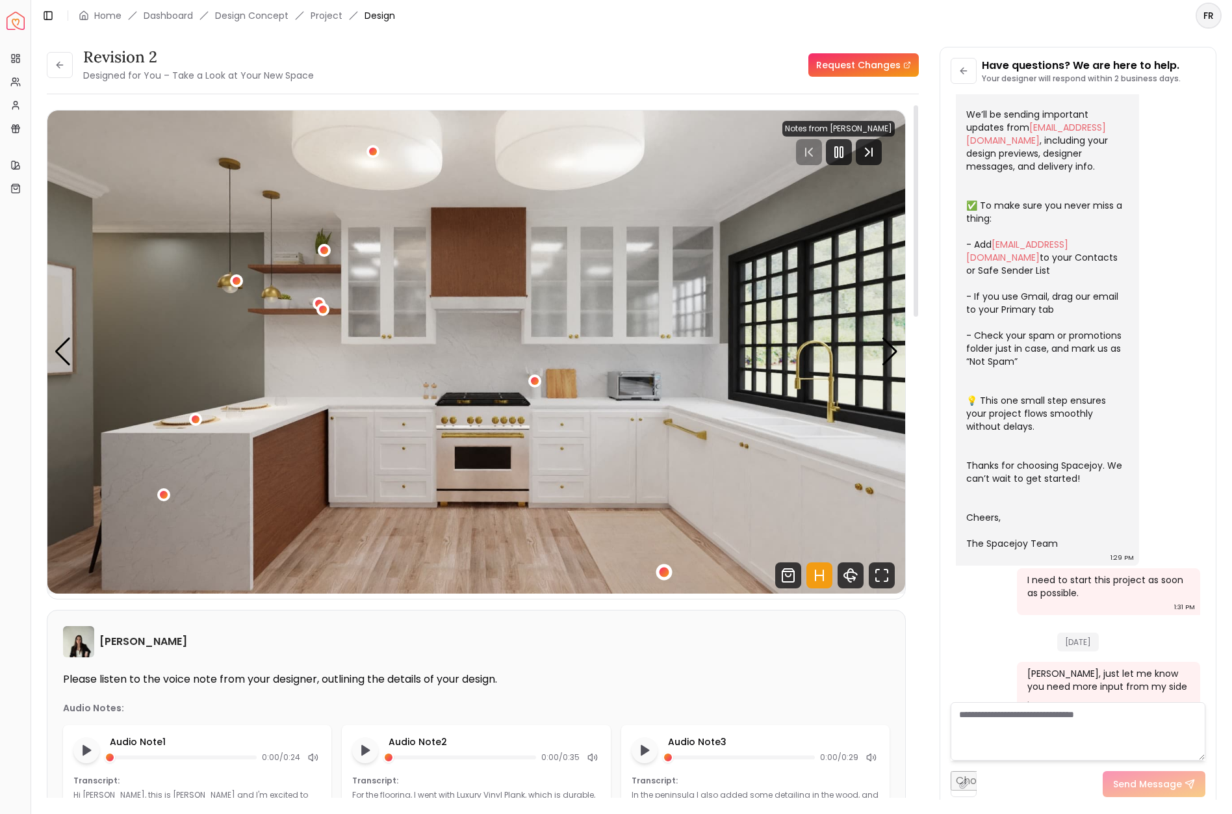
click at [666, 572] on div "1 / 6" at bounding box center [664, 572] width 10 height 10
click at [170, 496] on div "1 / 6" at bounding box center [164, 495] width 16 height 16
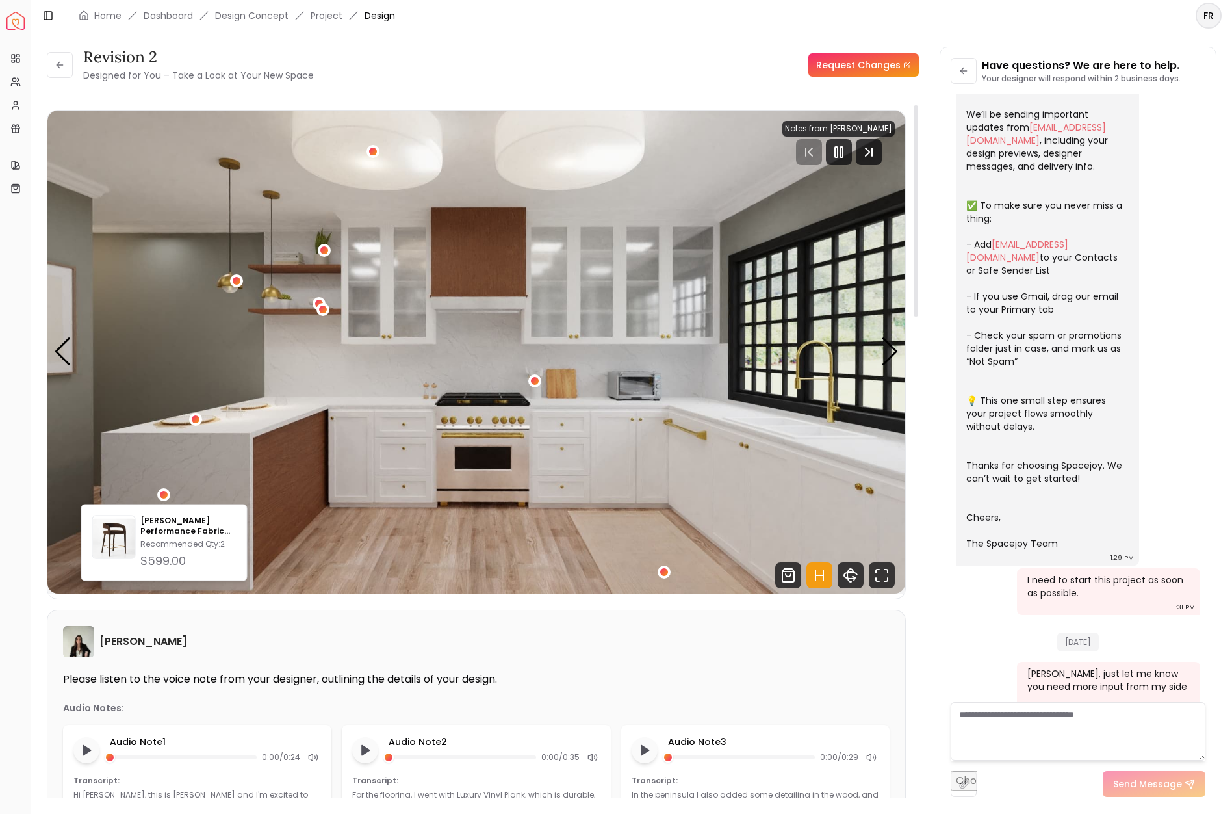
click at [554, 461] on img "1 / 6" at bounding box center [476, 351] width 858 height 483
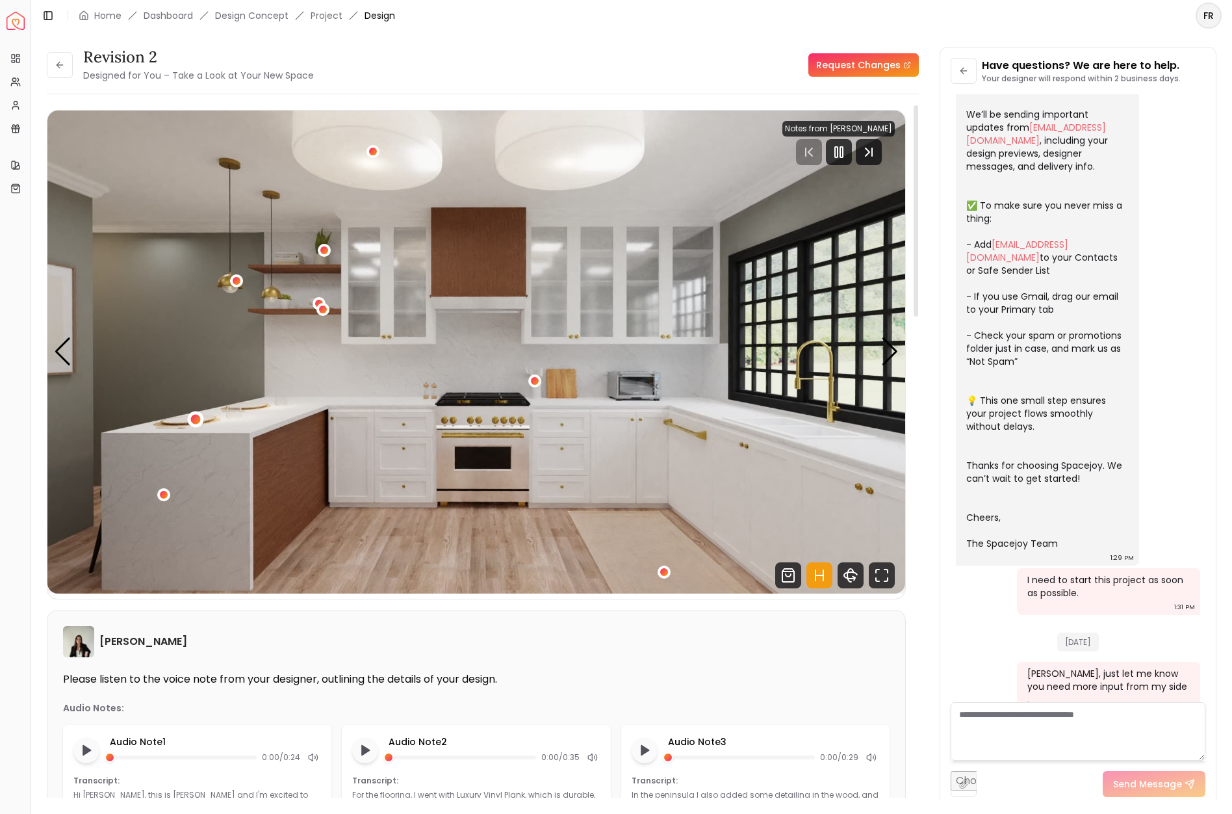
click at [194, 417] on div "1 / 6" at bounding box center [195, 419] width 10 height 10
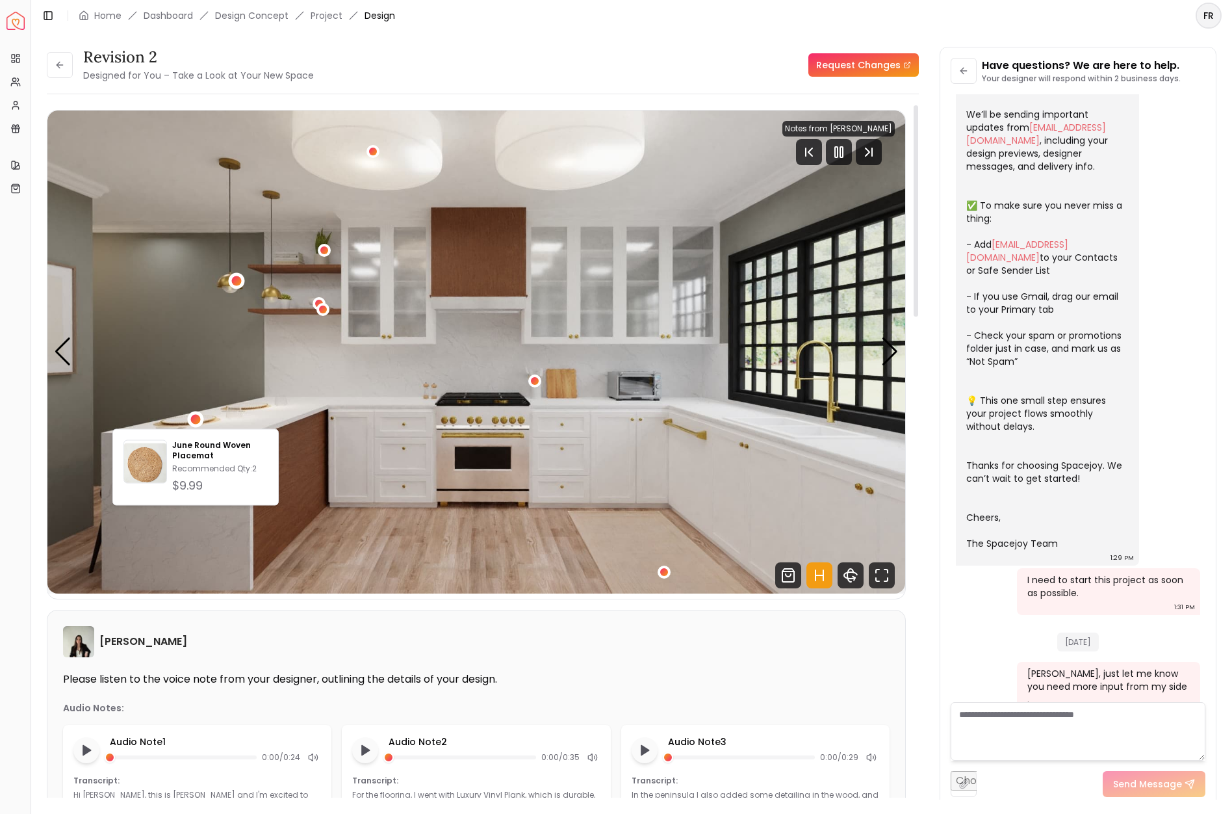
click at [235, 284] on div "1 / 6" at bounding box center [236, 281] width 10 height 10
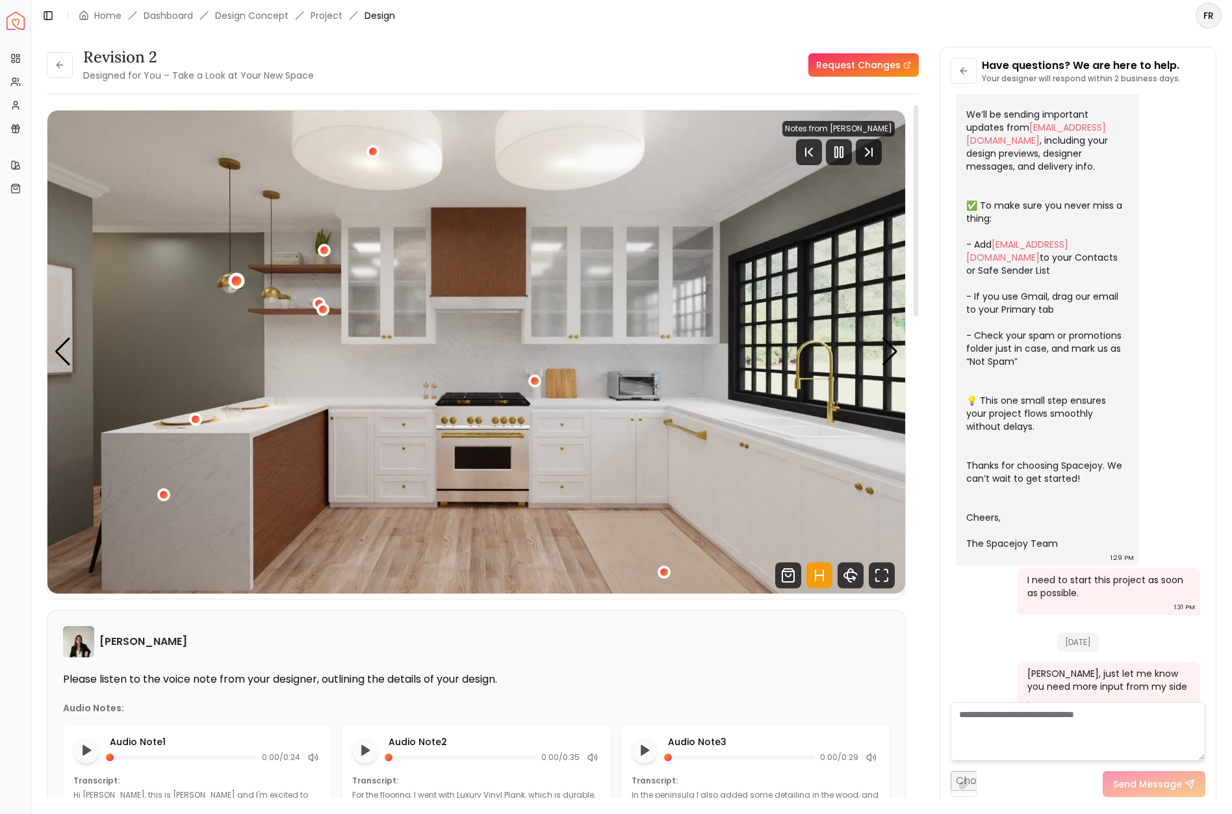
click at [235, 284] on div "1 / 6" at bounding box center [236, 281] width 10 height 10
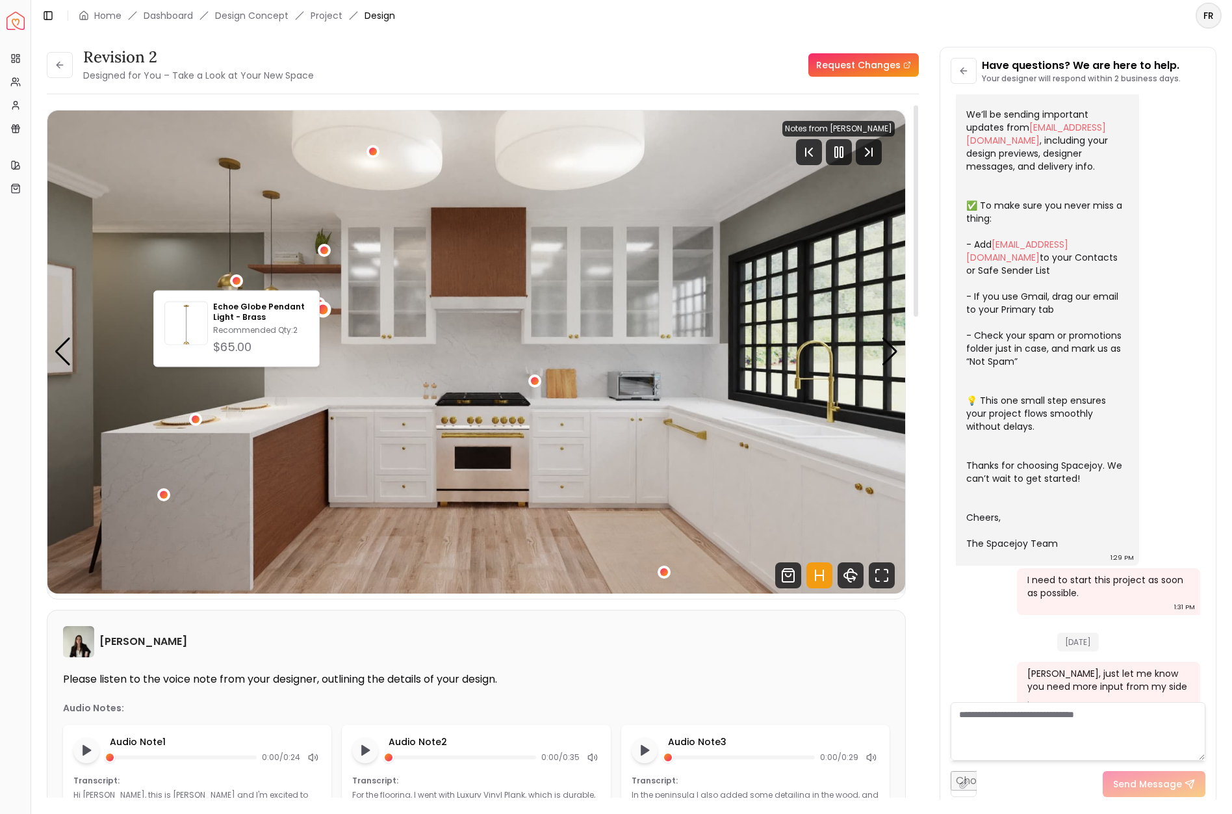
click at [329, 311] on div "1 / 6" at bounding box center [323, 309] width 16 height 16
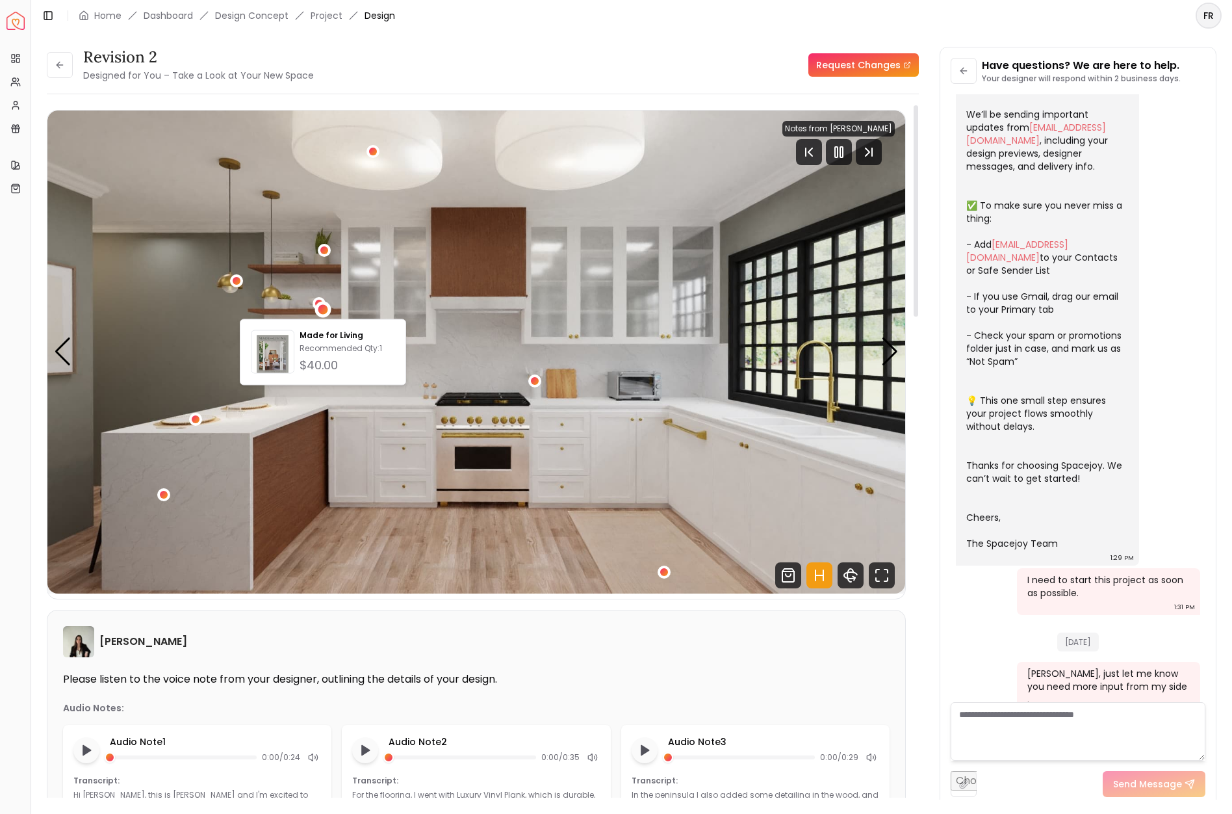
click at [381, 151] on img "1 / 6" at bounding box center [476, 351] width 858 height 483
click at [376, 149] on div "1 / 6" at bounding box center [373, 151] width 10 height 10
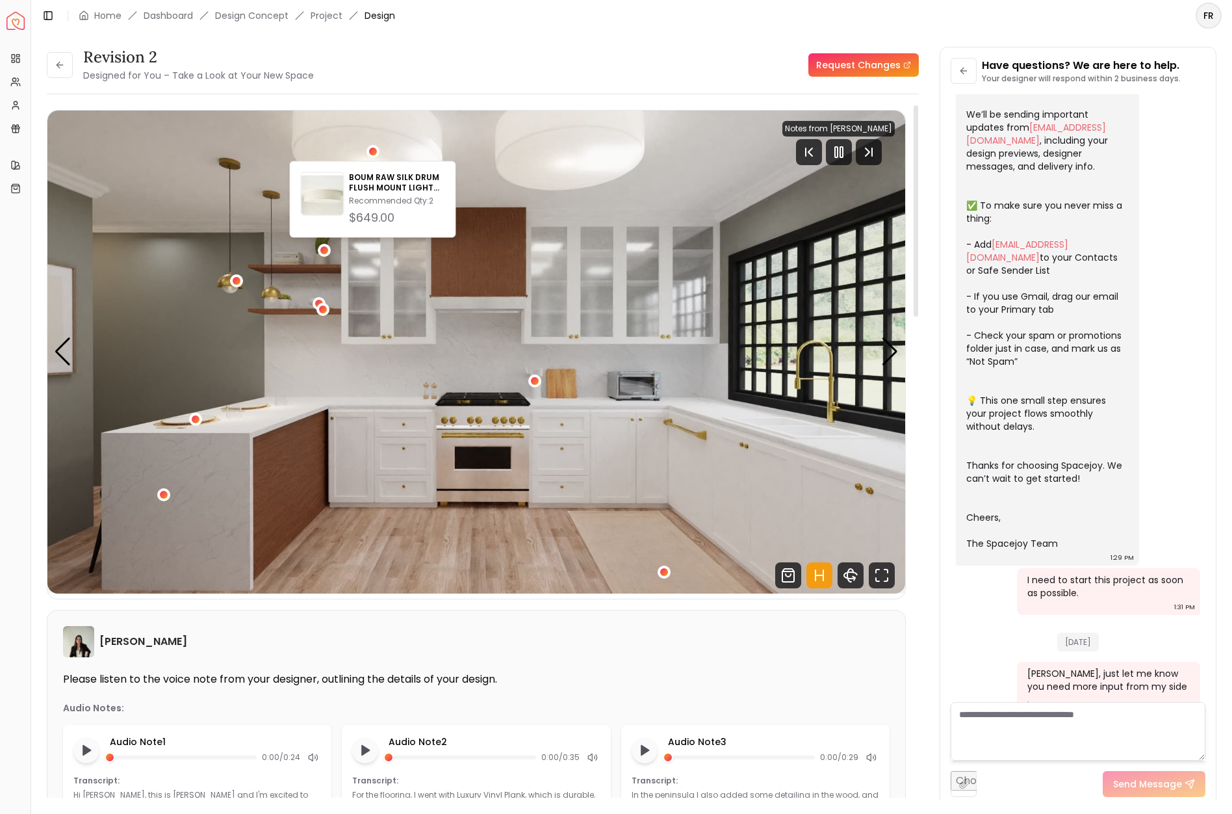
click at [665, 277] on img "1 / 6" at bounding box center [476, 351] width 858 height 483
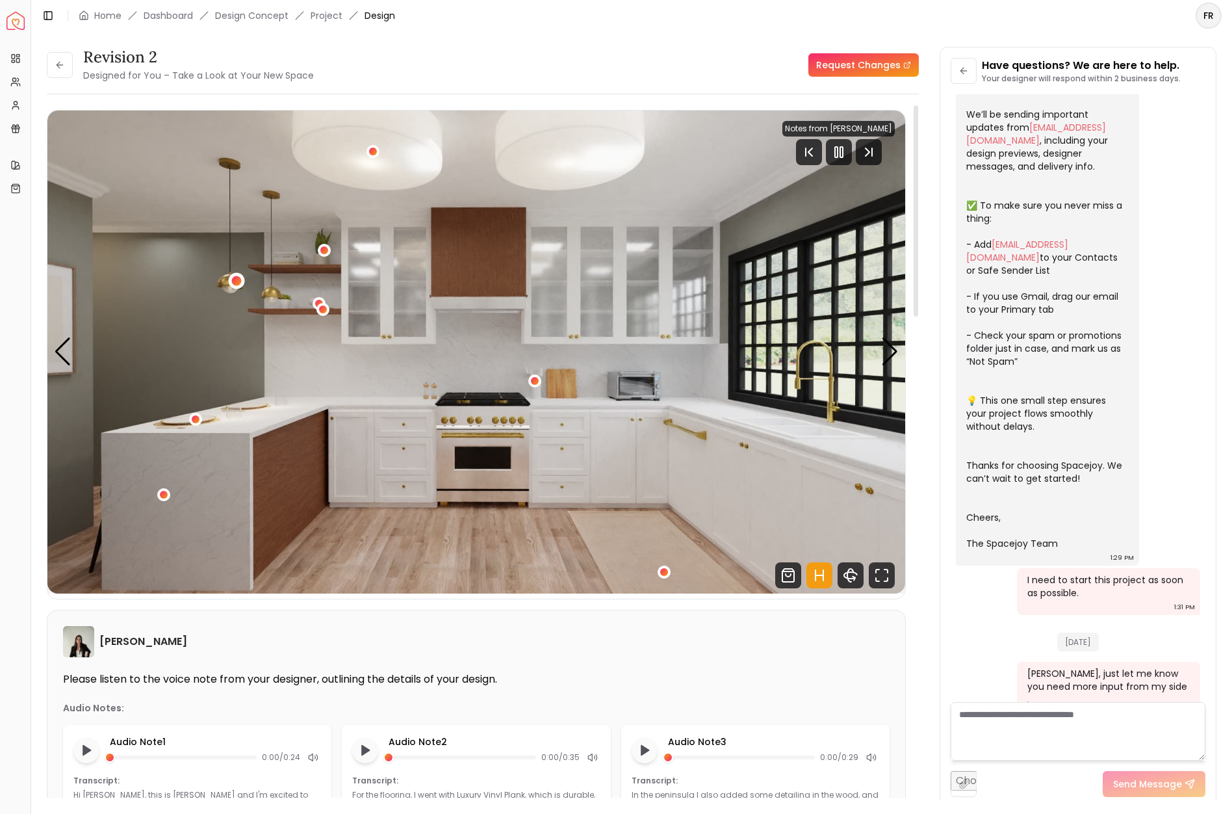
click at [233, 281] on div "1 / 6" at bounding box center [236, 281] width 10 height 10
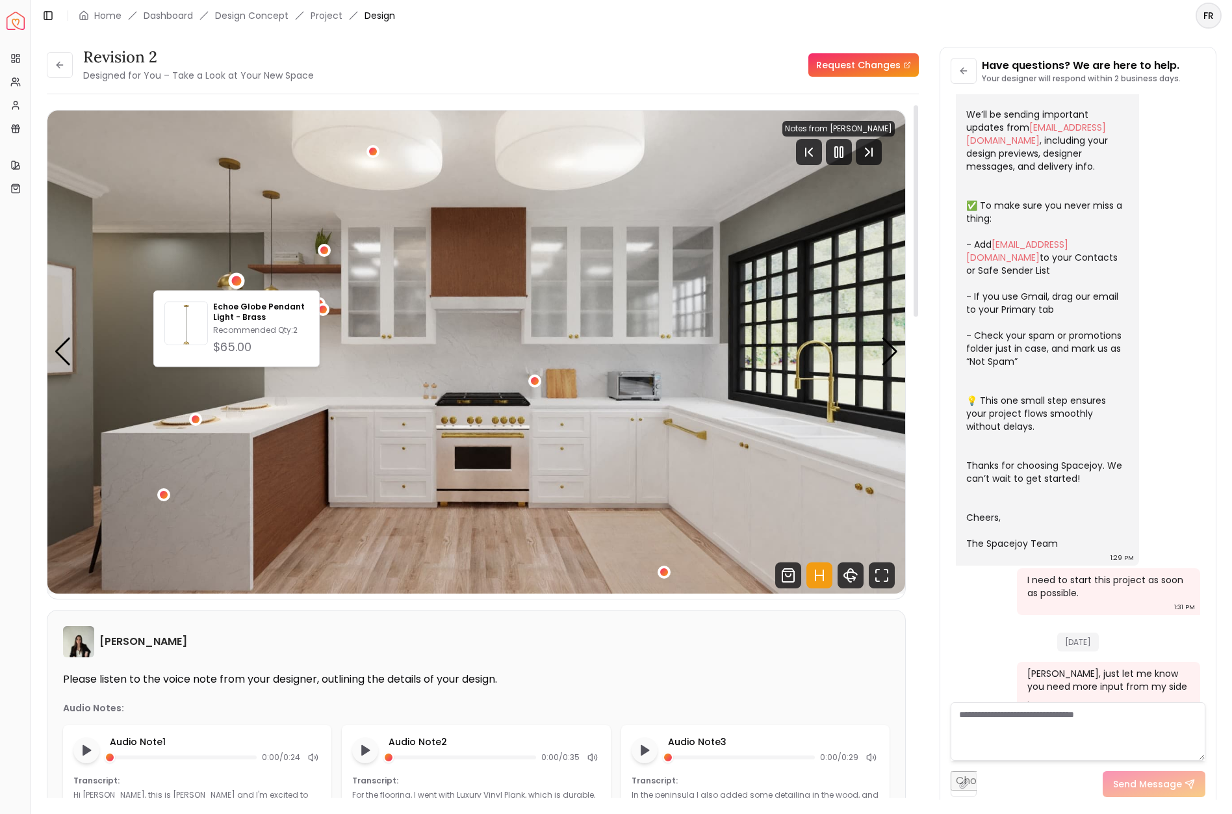
click at [365, 151] on img "1 / 6" at bounding box center [476, 351] width 858 height 483
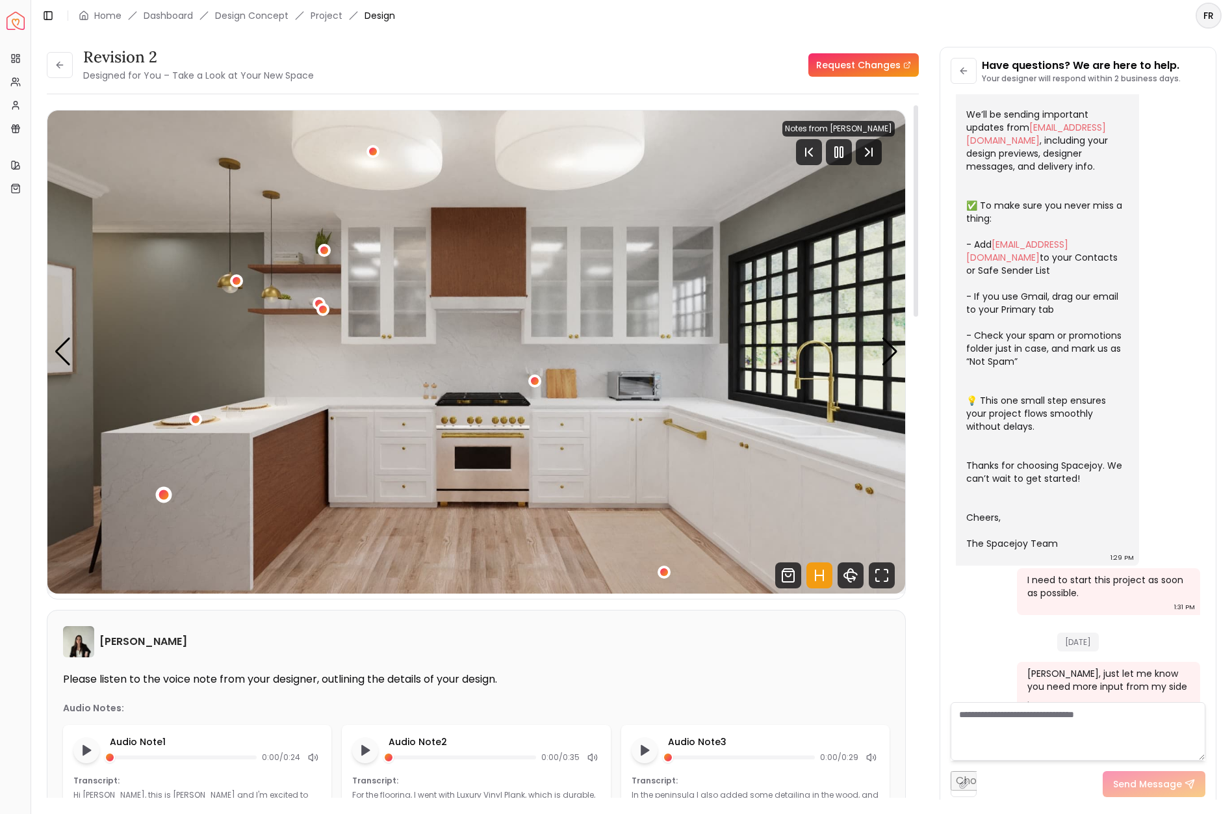
click at [163, 491] on div "1 / 6" at bounding box center [164, 495] width 10 height 10
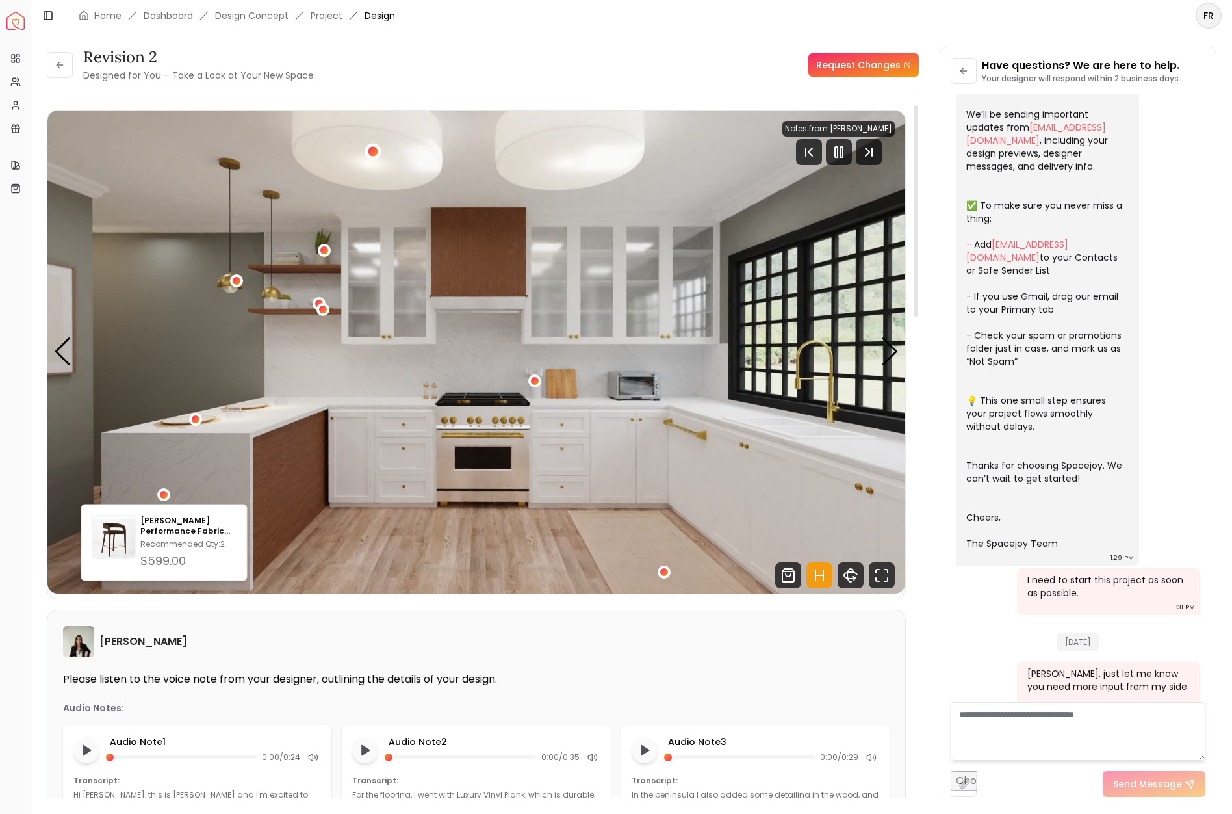
click at [373, 150] on div "1 / 6" at bounding box center [373, 151] width 10 height 10
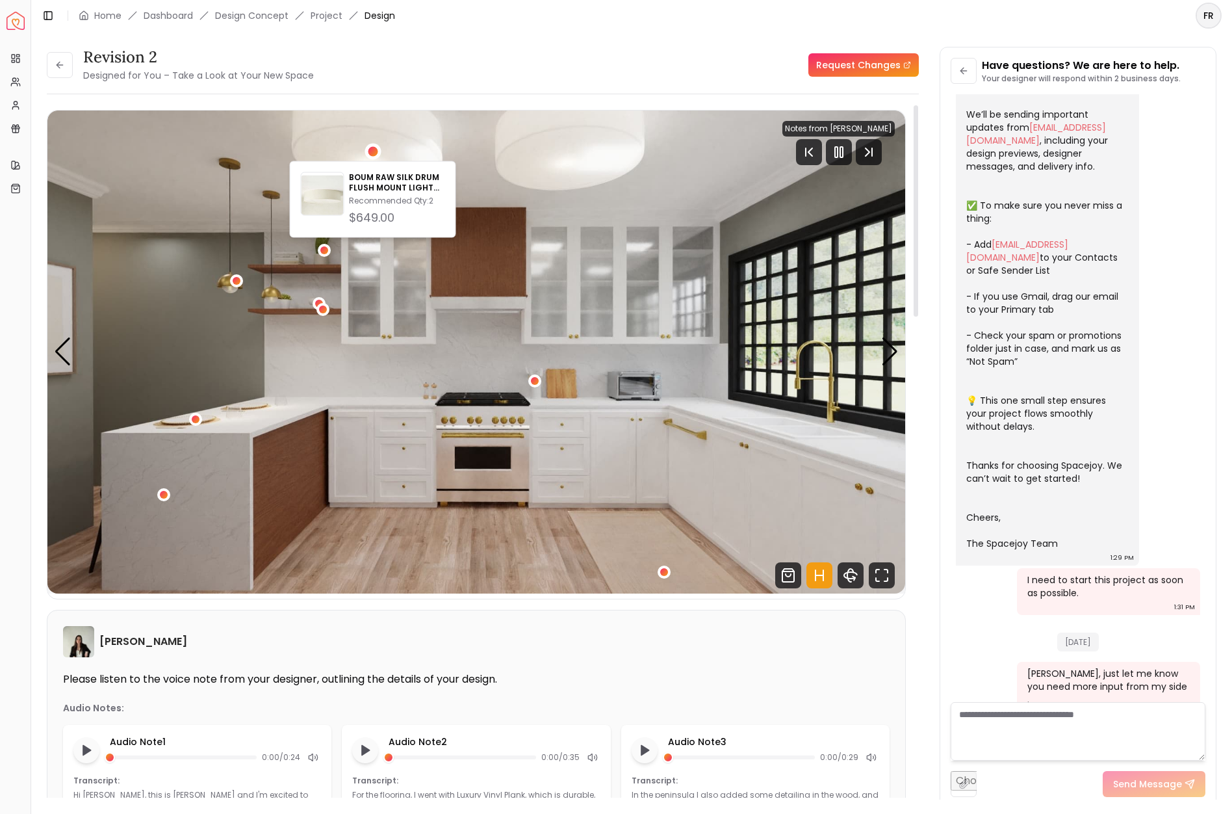
click at [539, 235] on img "1 / 6" at bounding box center [476, 351] width 858 height 483
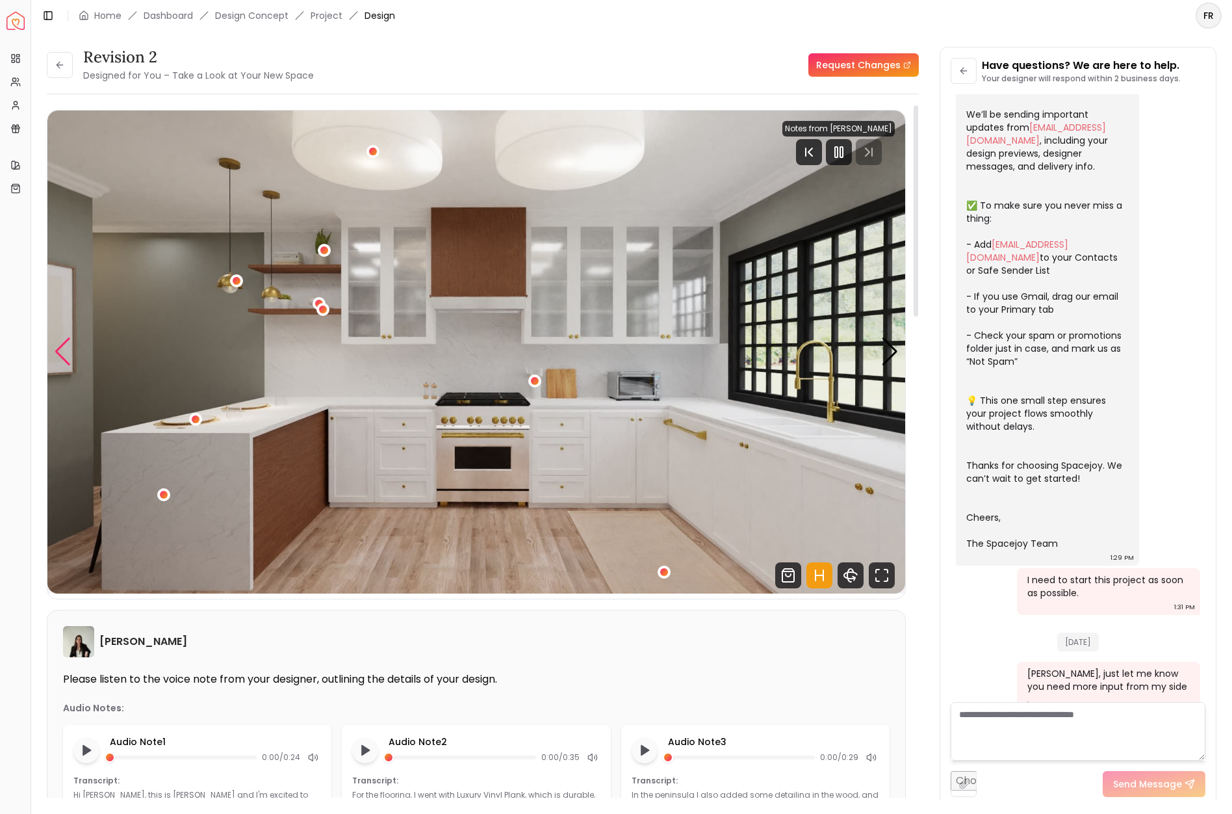
click at [60, 339] on div "Previous slide" at bounding box center [63, 351] width 18 height 29
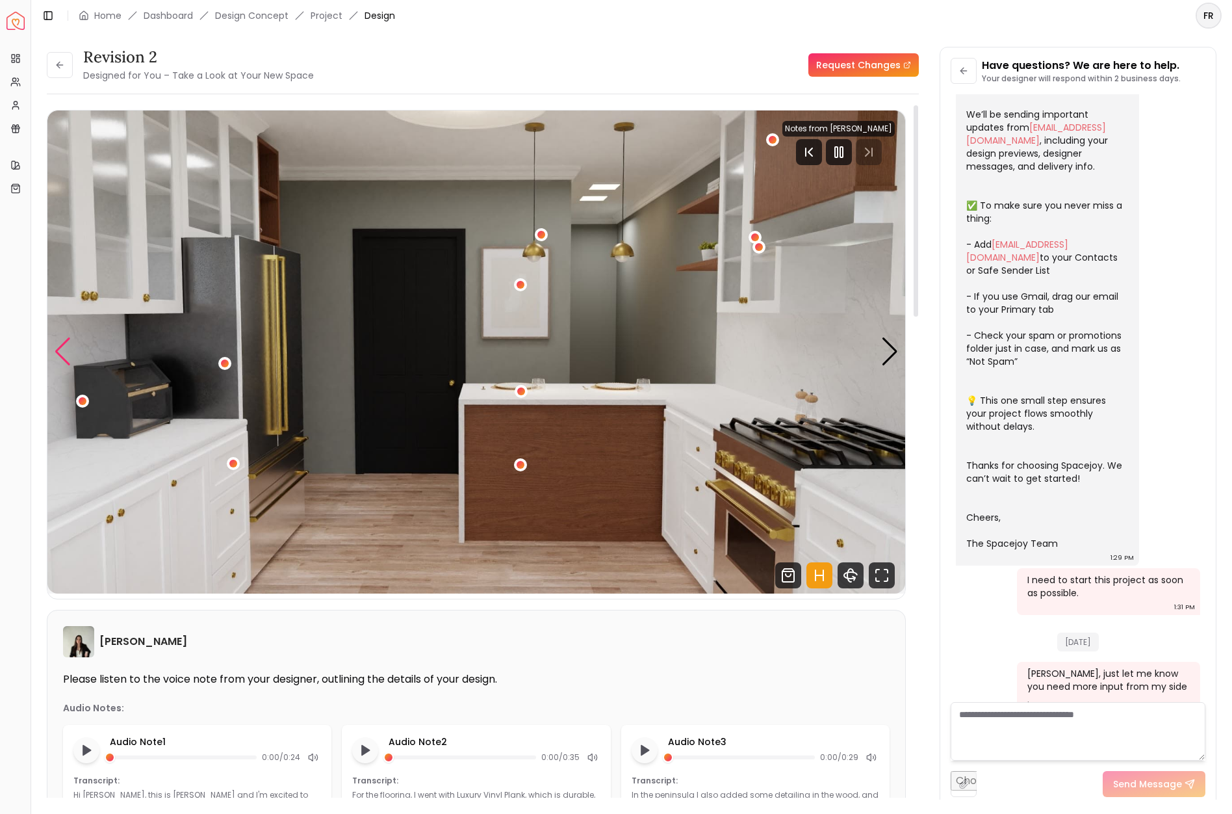
click at [60, 339] on div "Previous slide" at bounding box center [63, 351] width 18 height 29
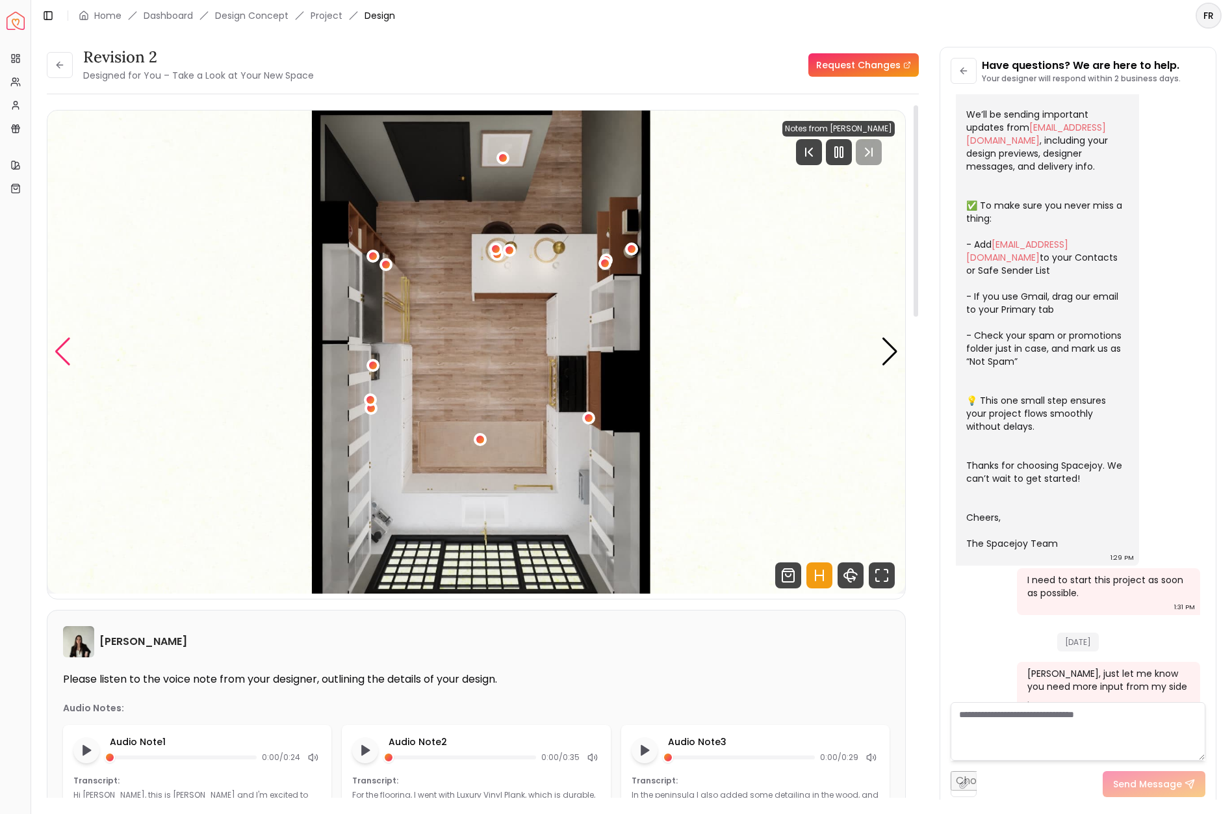
click at [60, 339] on div "Previous slide" at bounding box center [63, 351] width 18 height 29
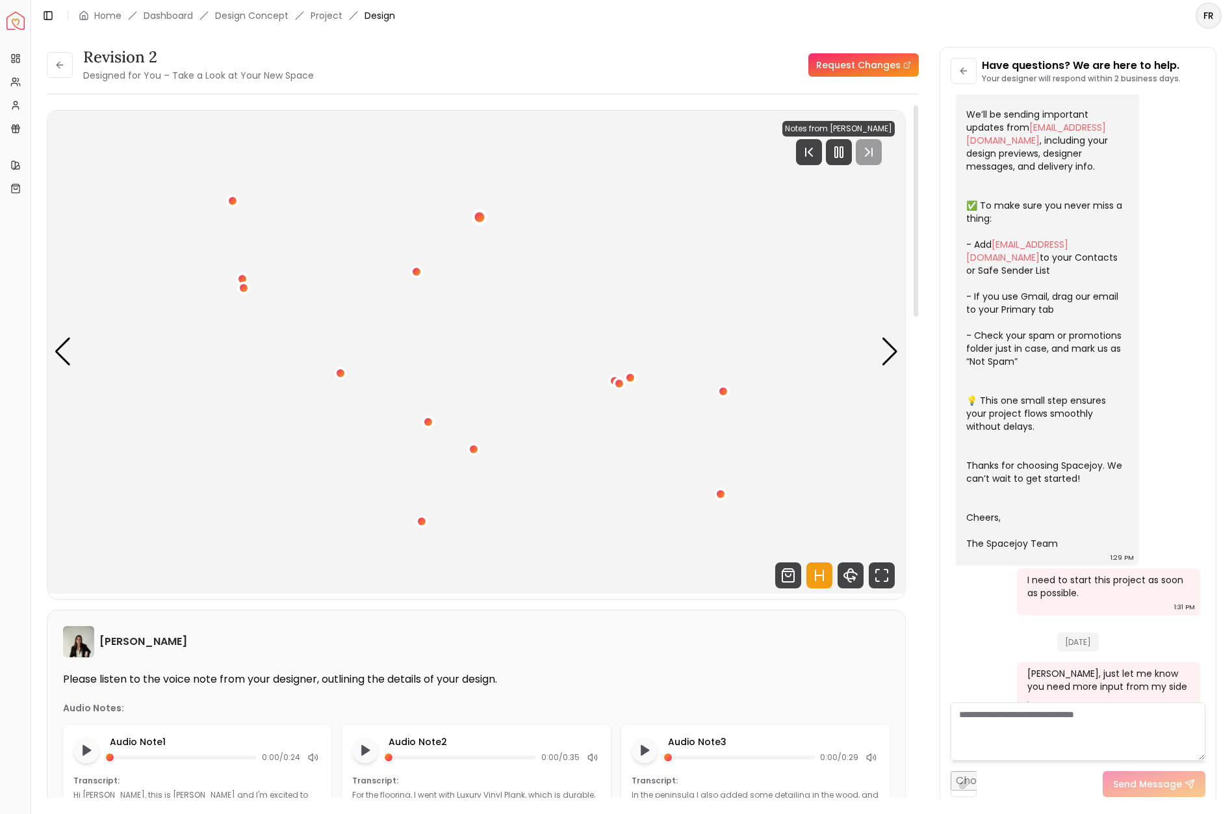
click at [480, 212] on div "4 / 6" at bounding box center [479, 217] width 10 height 10
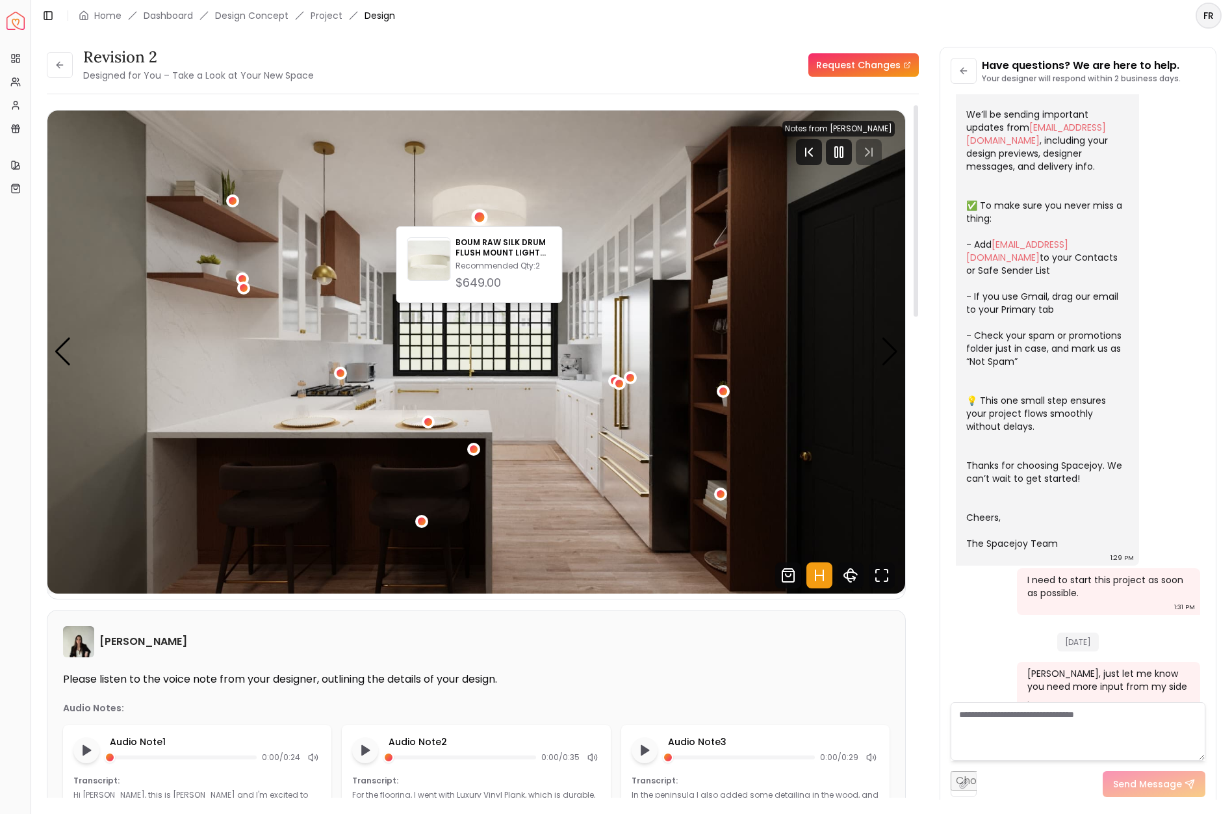
click at [583, 189] on img "4 / 6" at bounding box center [476, 351] width 858 height 483
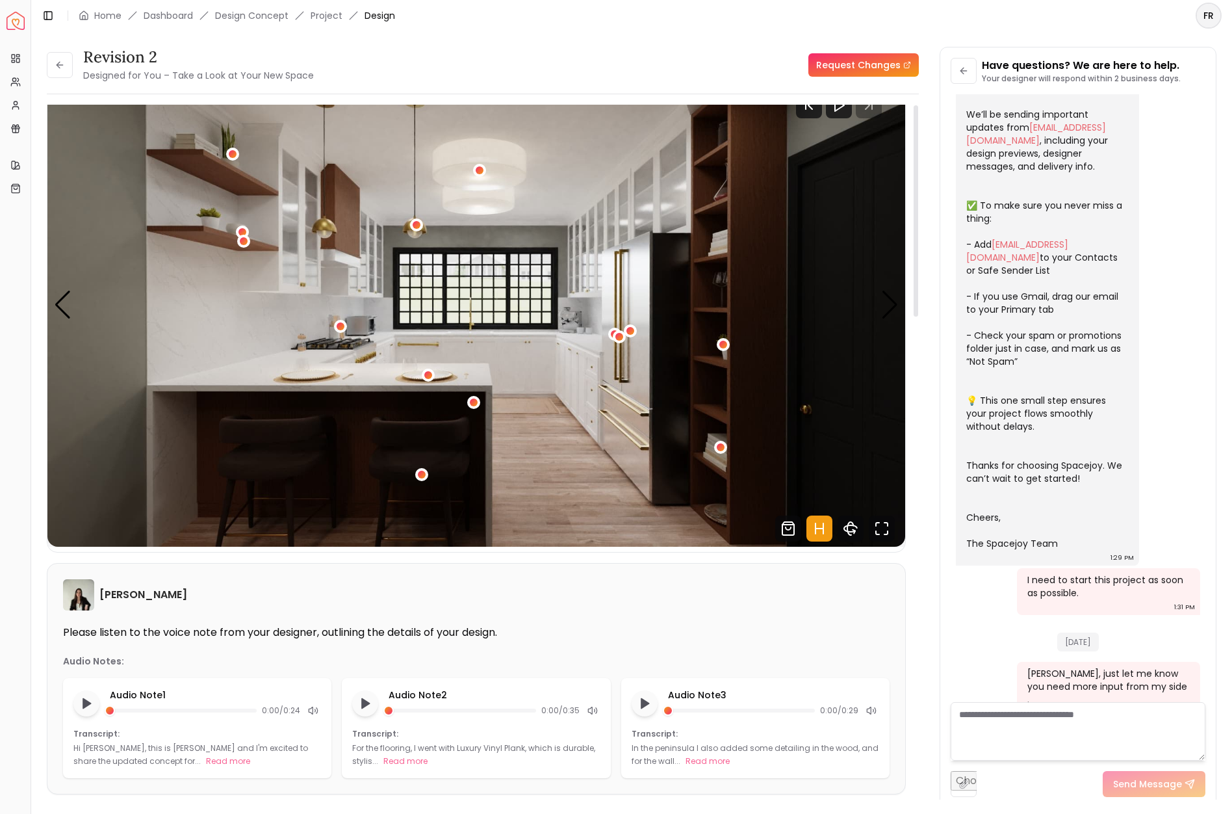
scroll to position [0, 0]
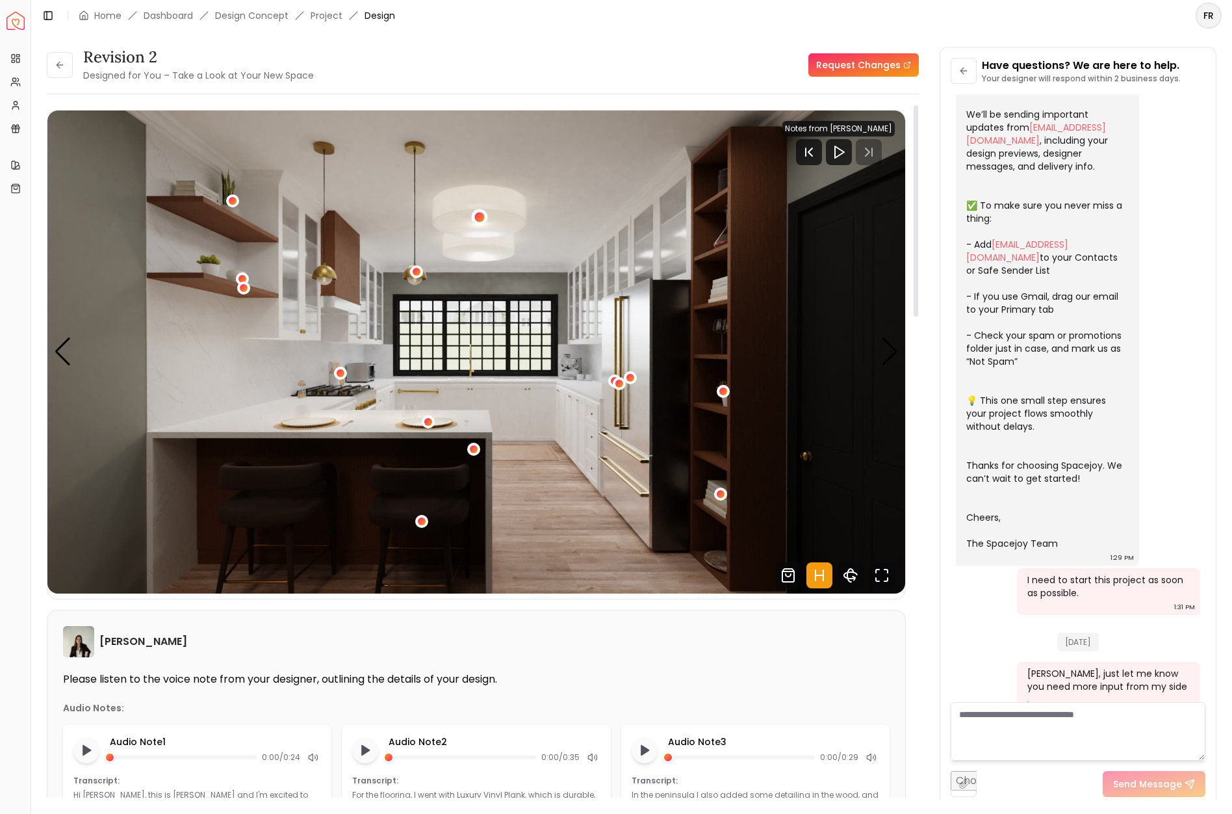
click at [482, 214] on div "4 / 6" at bounding box center [479, 217] width 10 height 10
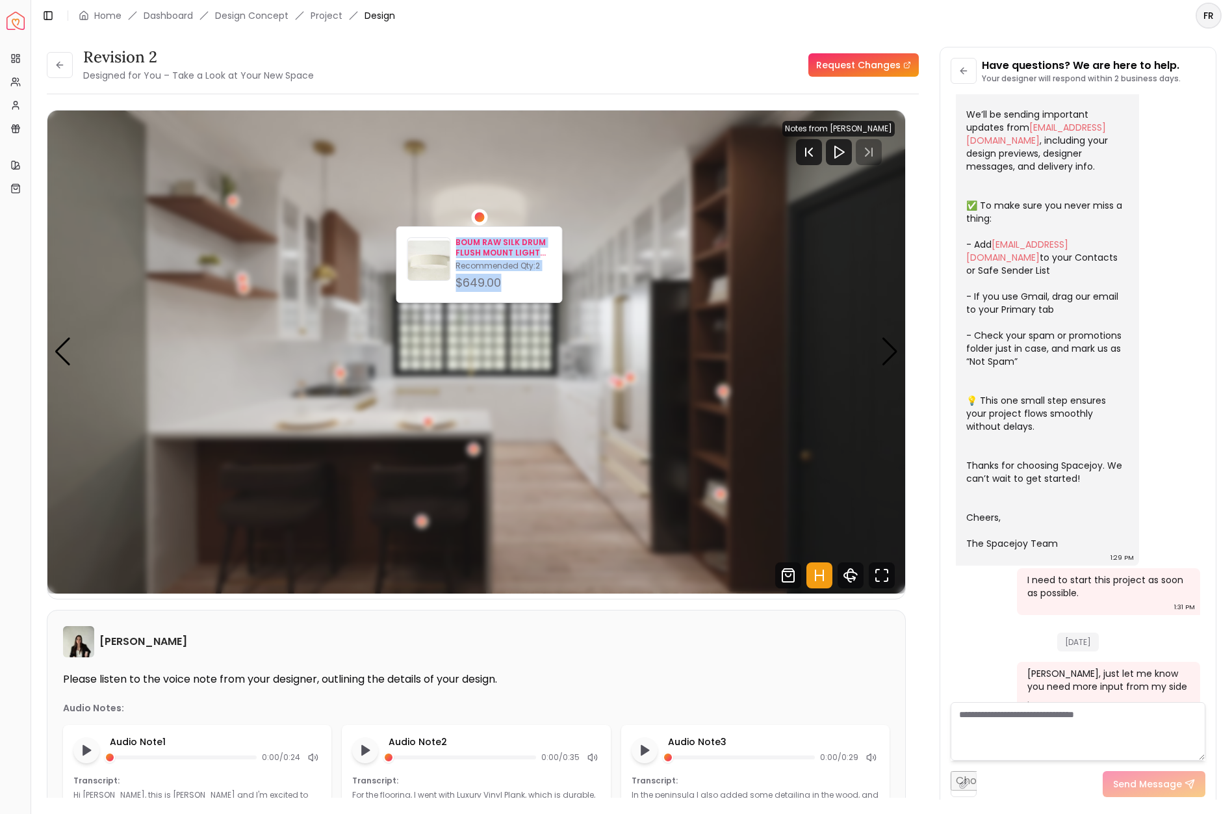
copy div "BOUM RAW SILK DRUM FLUSH MOUNT LIGHT 34 Recommended Qty: 2 $649.00"
